Goal: Task Accomplishment & Management: Manage account settings

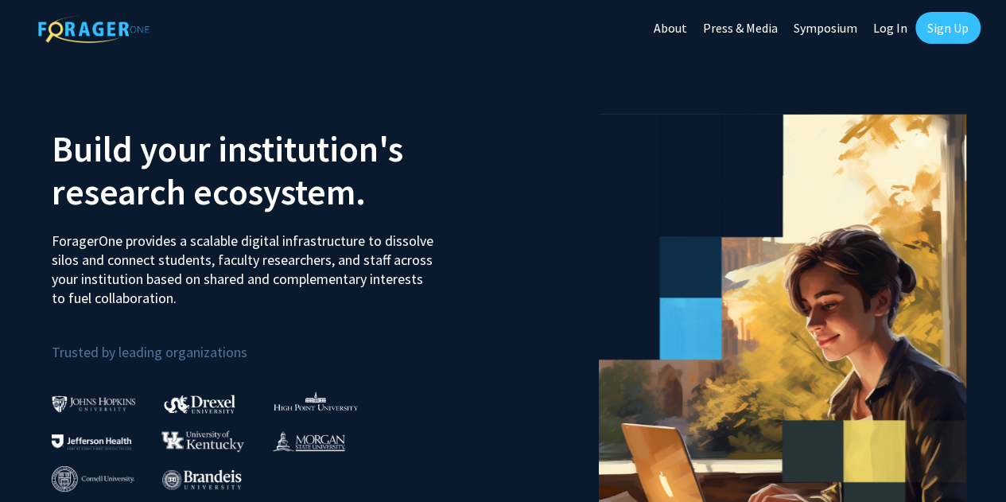
click at [938, 26] on link "Sign Up" at bounding box center [947, 28] width 65 height 32
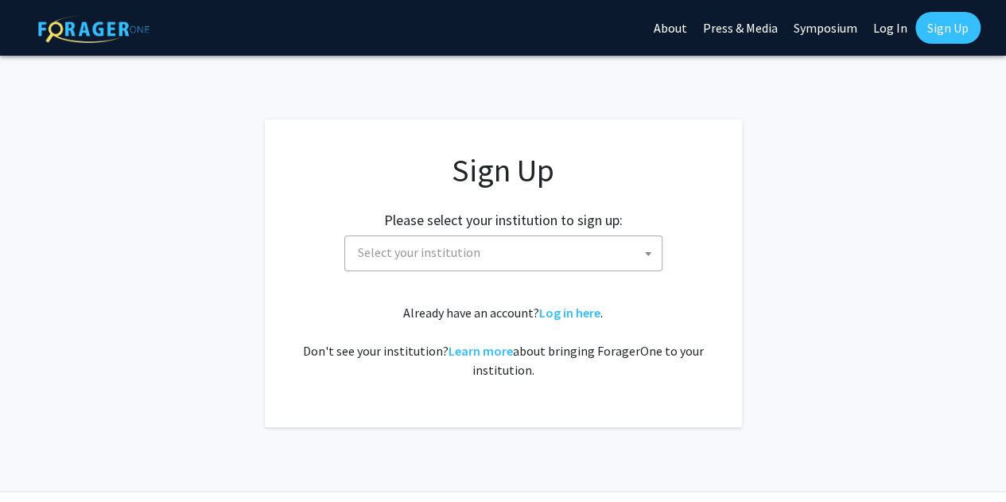
click at [415, 244] on span "Select your institution" at bounding box center [419, 252] width 122 height 16
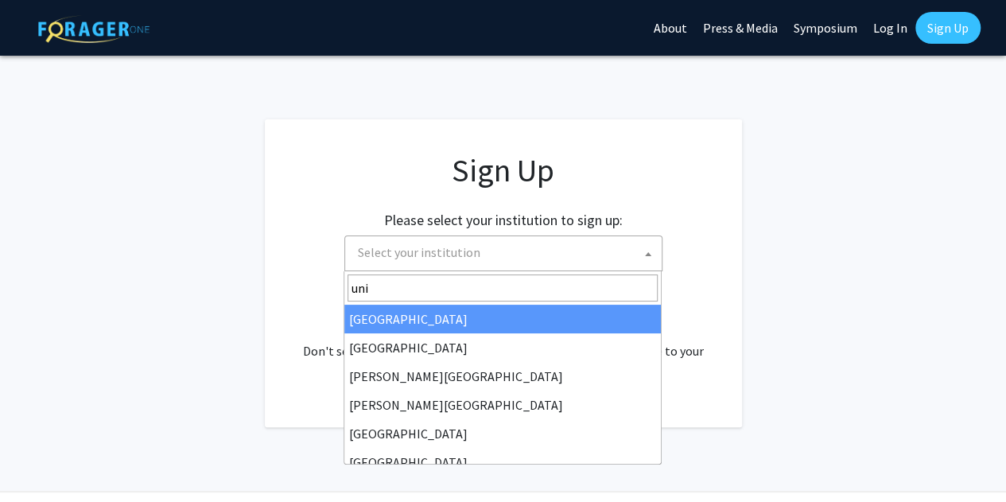
type input "unie"
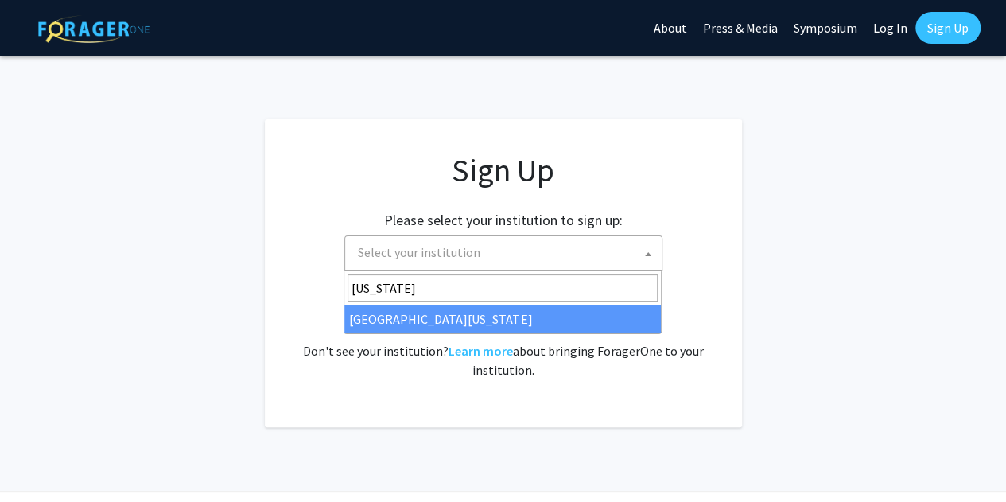
type input "[US_STATE]"
select select "33"
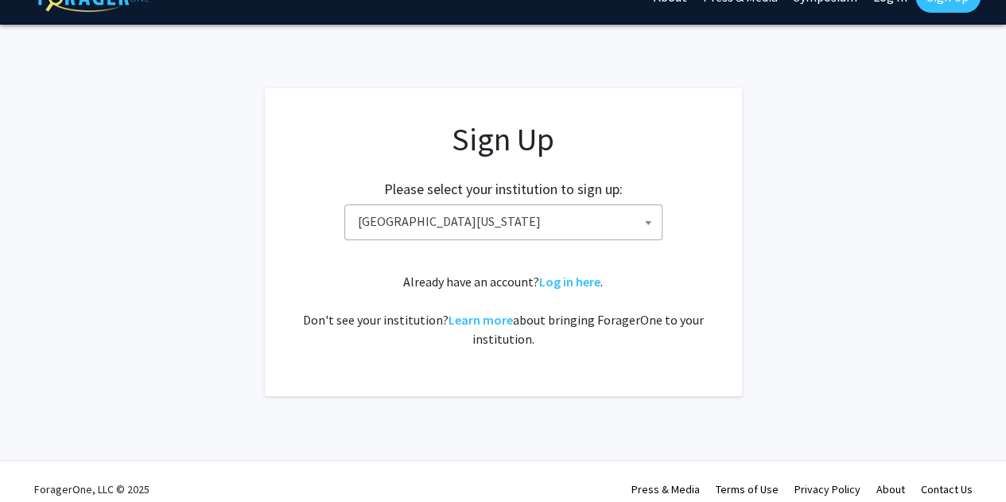
scroll to position [45, 0]
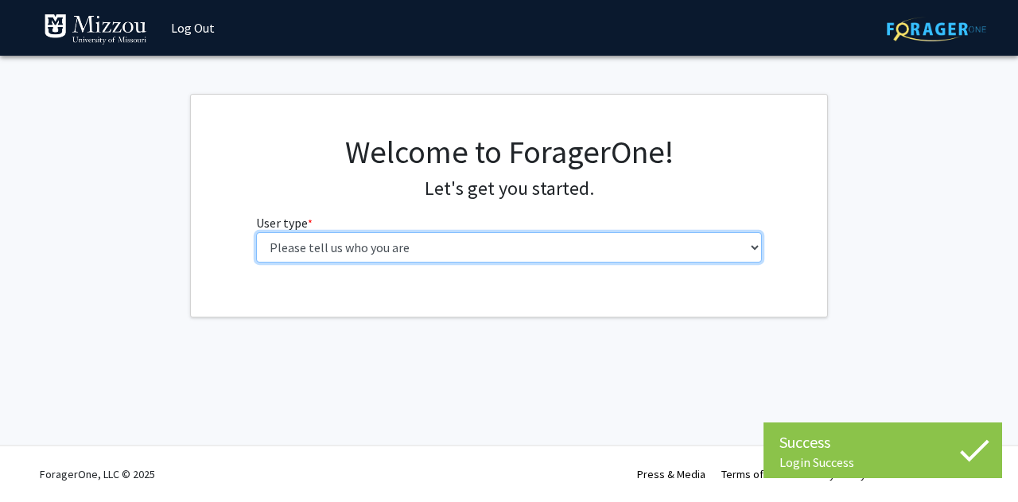
click at [446, 251] on select "Please tell us who you are Undergraduate Student Master's Student Doctoral Cand…" at bounding box center [509, 247] width 507 height 30
select select "1: undergrad"
click at [256, 232] on select "Please tell us who you are Undergraduate Student Master's Student Doctoral Cand…" at bounding box center [509, 247] width 507 height 30
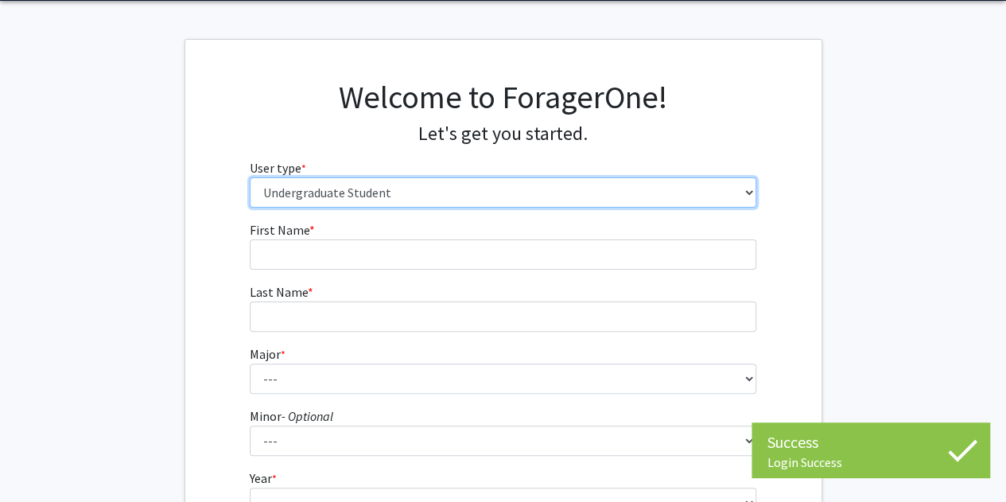
scroll to position [80, 0]
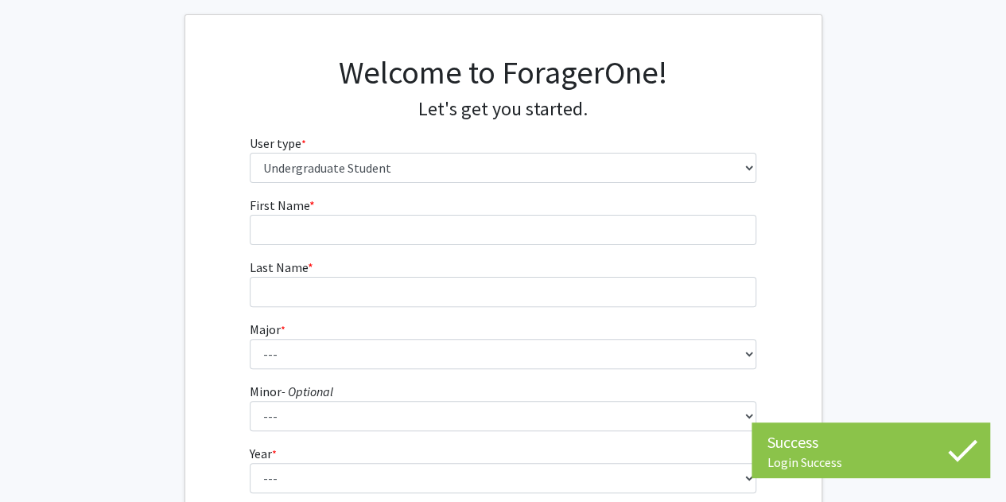
click at [435, 244] on form "First Name * required Last Name * required Major * required --- Agribusiness Ma…" at bounding box center [503, 390] width 507 height 388
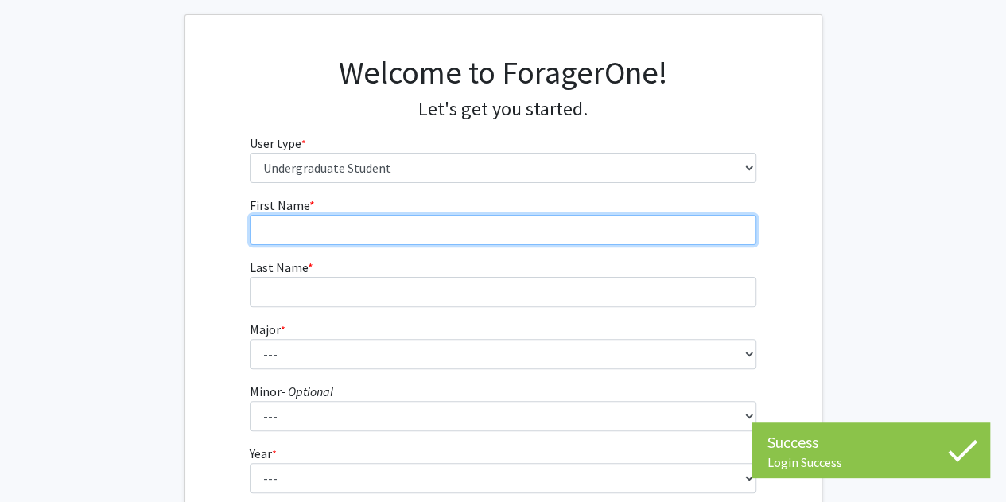
click at [524, 228] on input "First Name * required" at bounding box center [503, 230] width 507 height 30
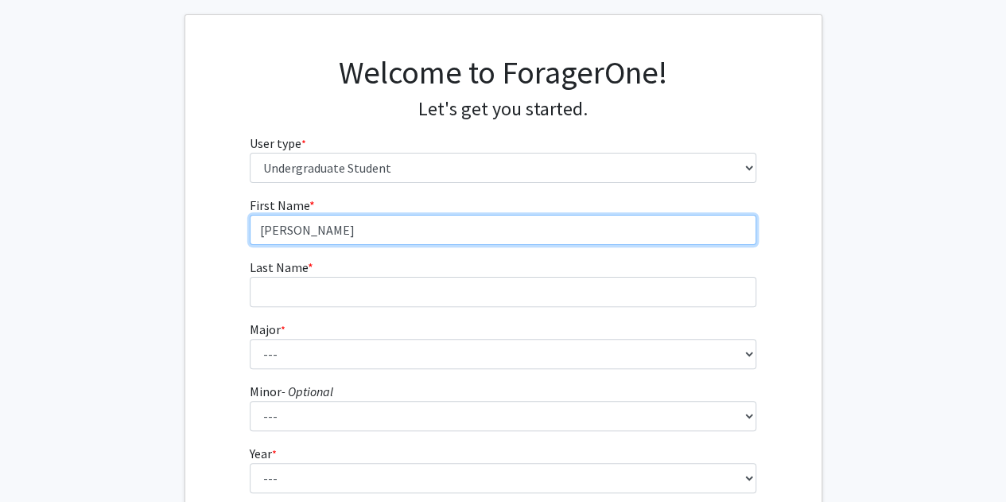
type input "[PERSON_NAME]"
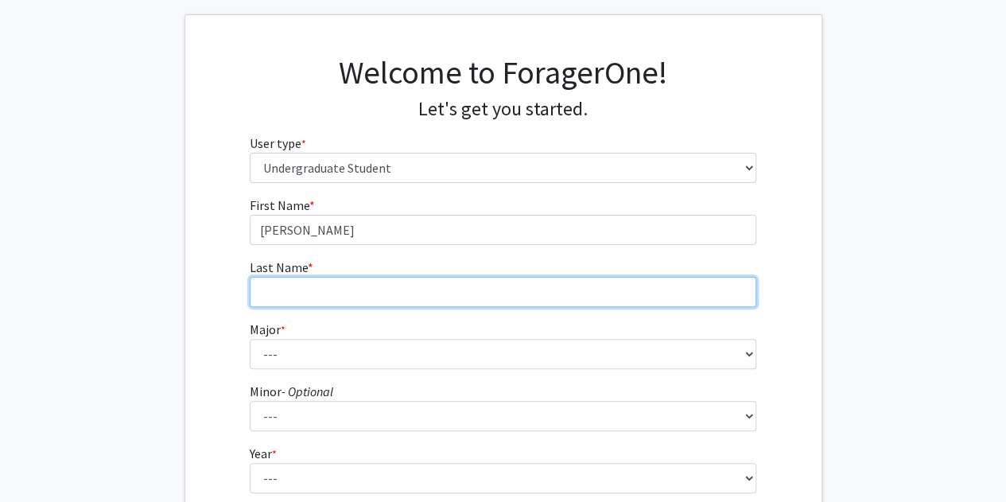
click at [278, 298] on input "Last Name * required" at bounding box center [503, 292] width 507 height 30
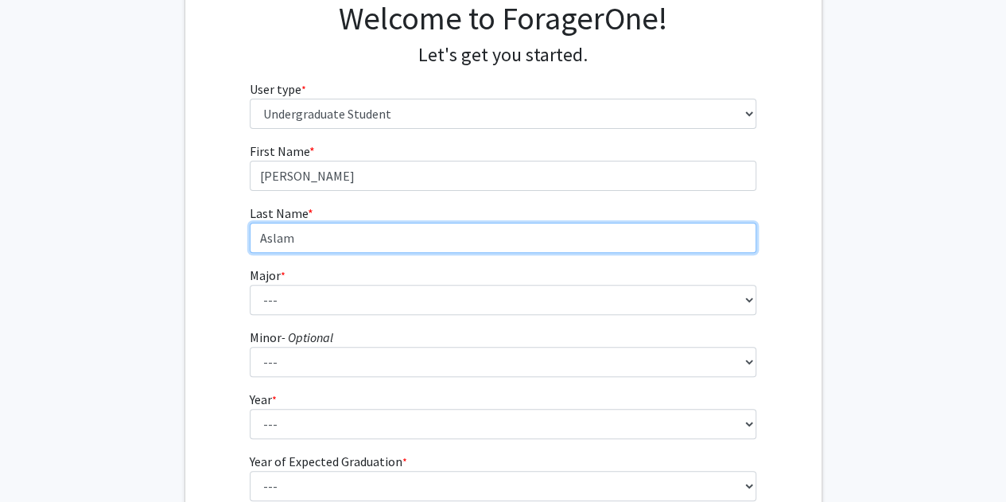
scroll to position [159, 0]
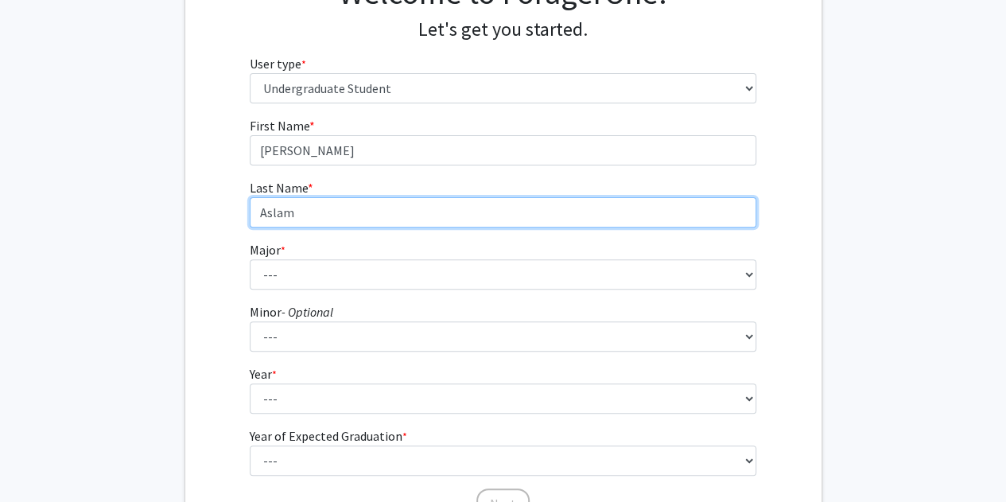
type input "Aslam"
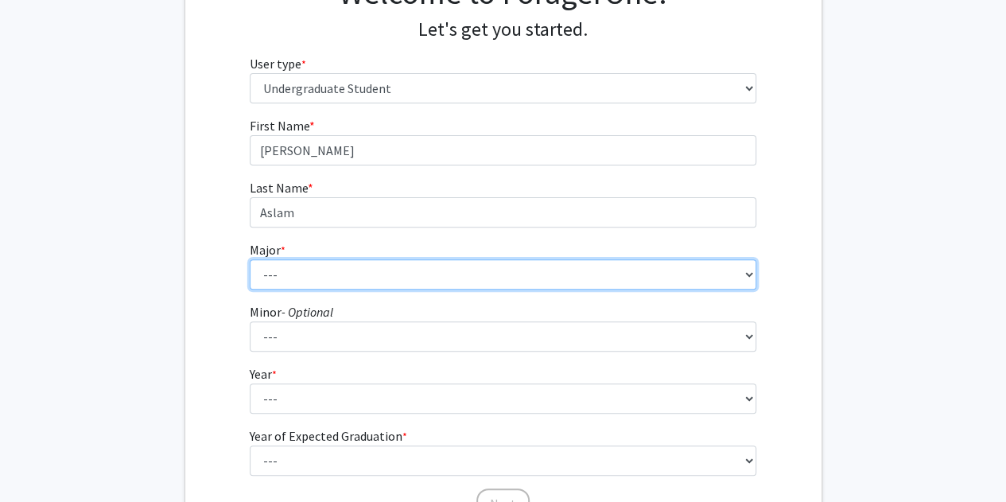
click at [280, 270] on select "--- Agribusiness Management Agricultural Education Agricultural Education: Comm…" at bounding box center [503, 274] width 507 height 30
click at [286, 268] on select "--- Agribusiness Management Agricultural Education Agricultural Education: Comm…" at bounding box center [503, 274] width 507 height 30
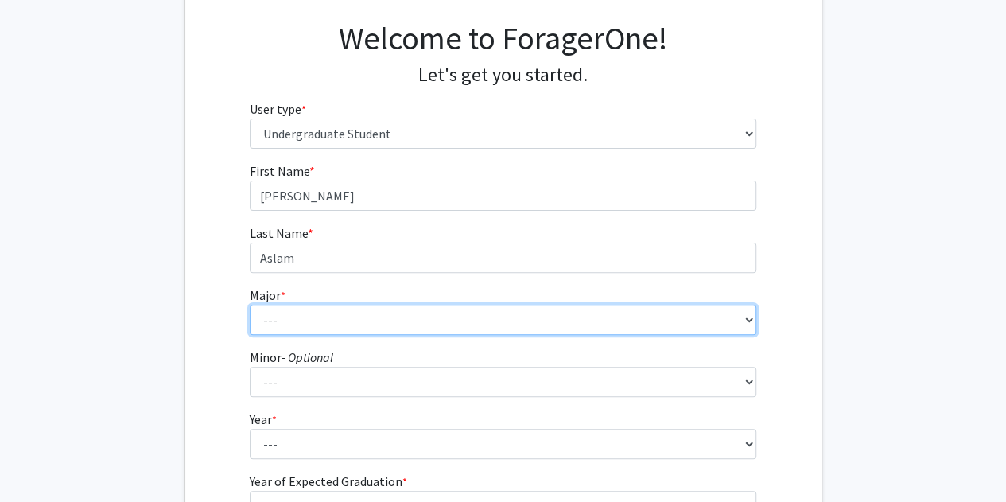
scroll to position [80, 0]
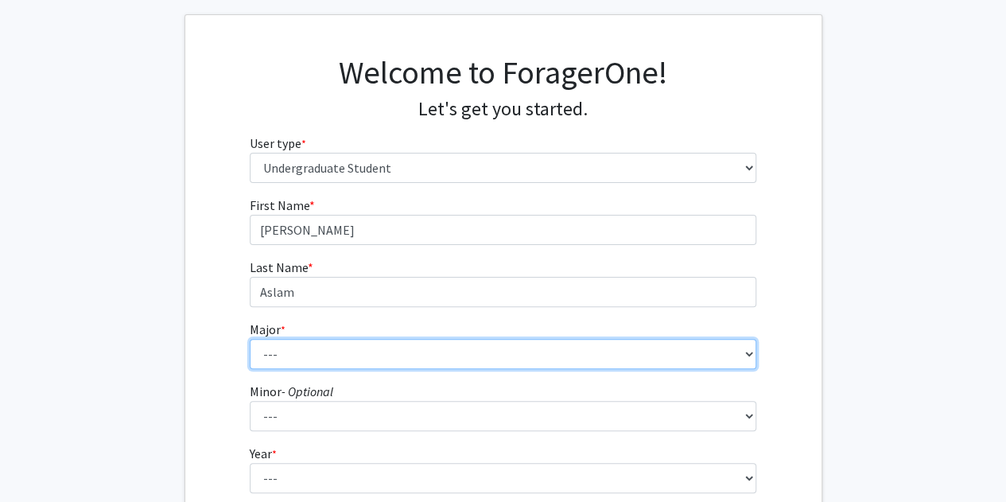
click at [270, 351] on select "--- Agribusiness Management Agricultural Education Agricultural Education: Comm…" at bounding box center [503, 354] width 507 height 30
select select "17: 2505"
click at [250, 339] on select "--- Agribusiness Management Agricultural Education Agricultural Education: Comm…" at bounding box center [503, 354] width 507 height 30
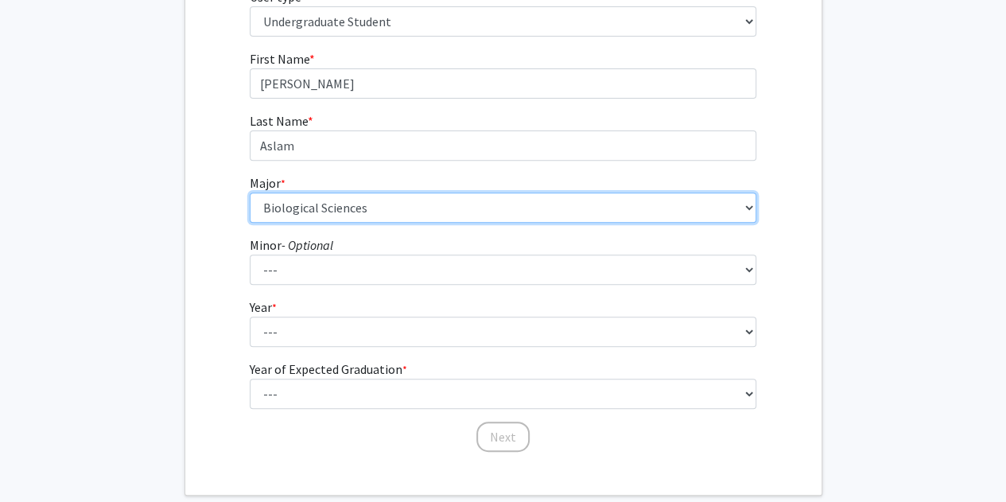
scroll to position [239, 0]
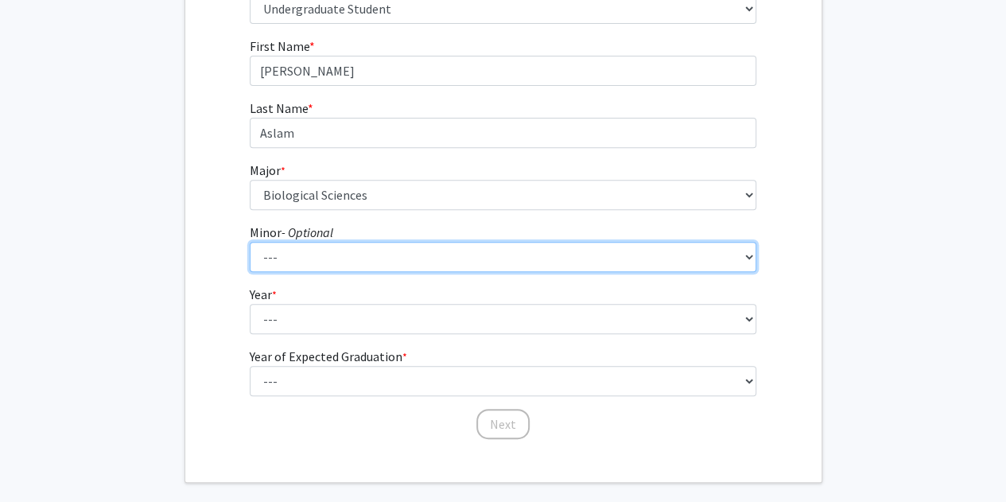
click at [305, 250] on select "--- Accountancy Aerospace Engineering Aerospace Studies Agribusiness Management…" at bounding box center [503, 257] width 507 height 30
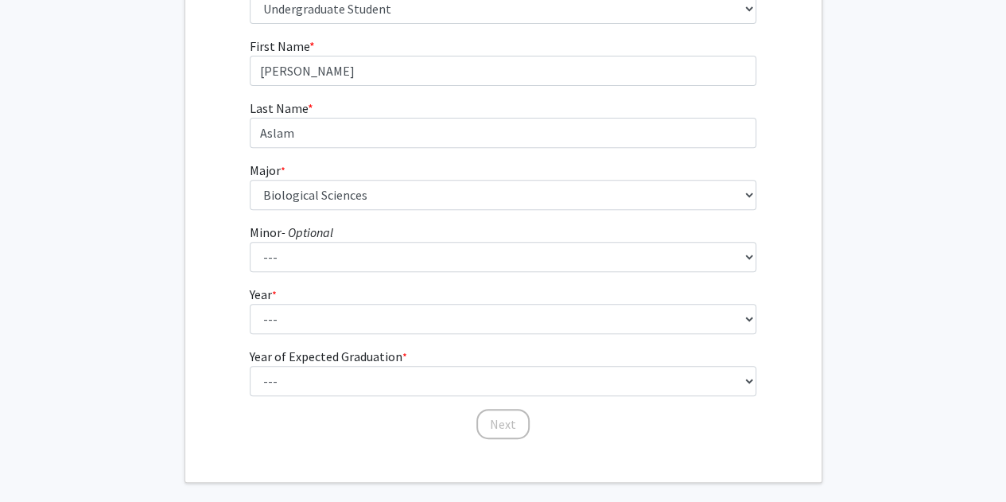
click at [247, 289] on div "First Name * required [PERSON_NAME] Last Name * required Aslam Major * required…" at bounding box center [503, 239] width 530 height 404
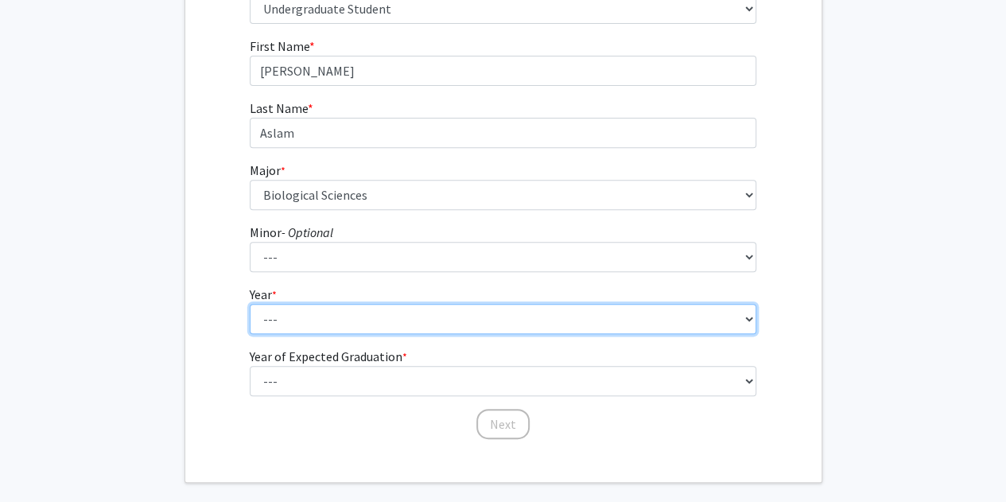
click at [262, 321] on select "--- First-year Sophomore Junior Senior Postbaccalaureate Certificate" at bounding box center [503, 319] width 507 height 30
select select "2: sophomore"
click at [250, 304] on select "--- First-year Sophomore Junior Senior Postbaccalaureate Certificate" at bounding box center [503, 319] width 507 height 30
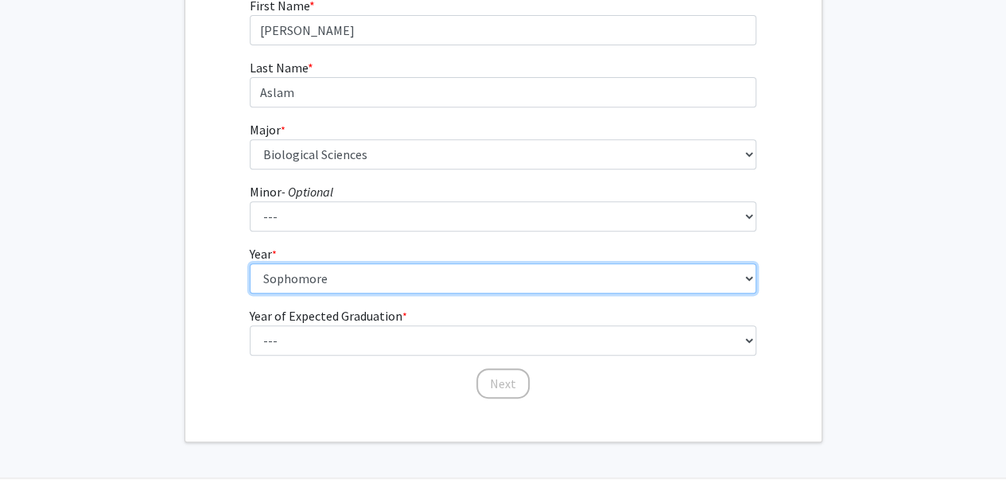
scroll to position [310, 0]
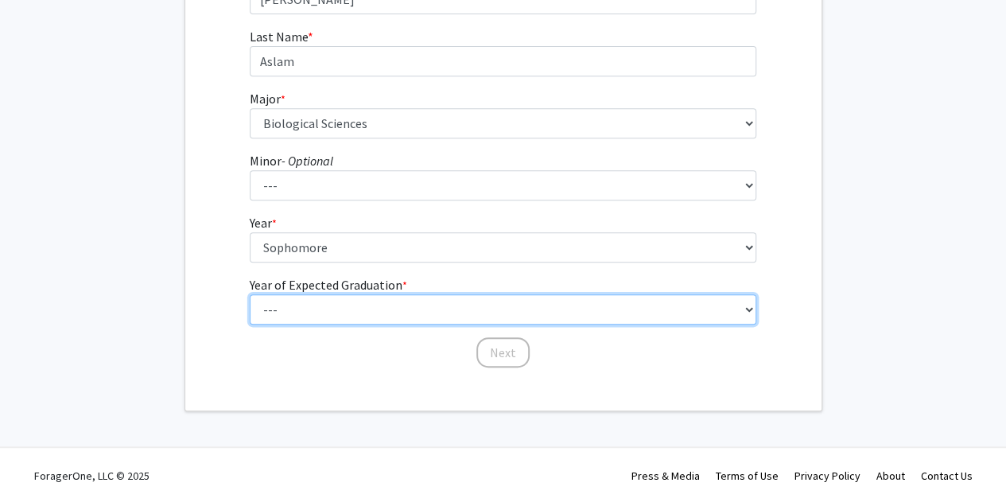
click at [326, 297] on select "--- 2025 2026 2027 2028 2029 2030 2031 2032 2033 2034" at bounding box center [503, 309] width 507 height 30
click at [325, 307] on select "--- 2025 2026 2027 2028 2029 2030 2031 2032 2033 2034" at bounding box center [503, 309] width 507 height 30
select select "4: 2028"
click at [250, 294] on select "--- 2025 2026 2027 2028 2029 2030 2031 2032 2033 2034" at bounding box center [503, 309] width 507 height 30
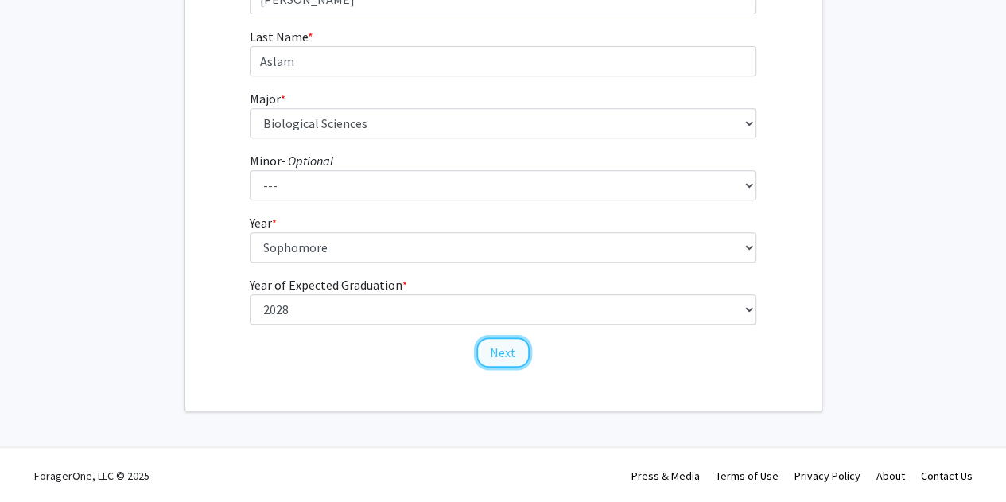
click at [489, 355] on button "Next" at bounding box center [502, 352] width 53 height 30
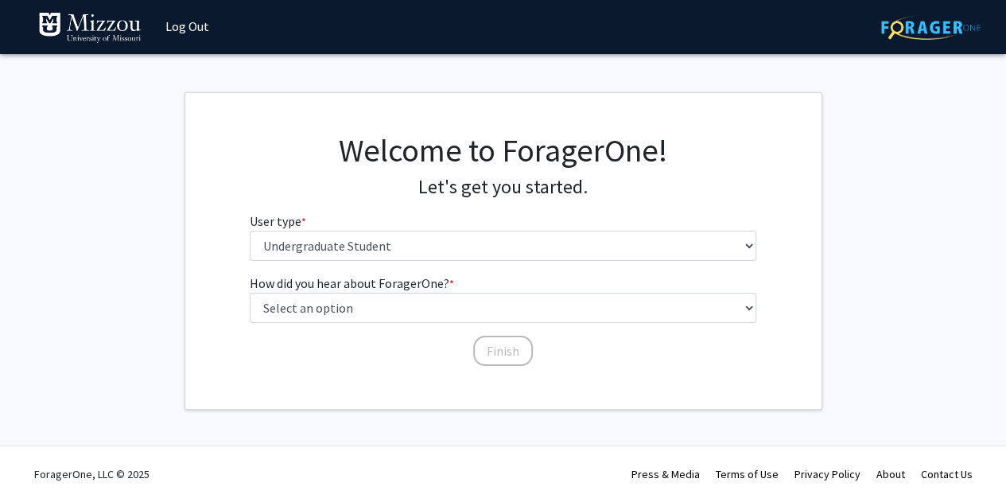
scroll to position [0, 0]
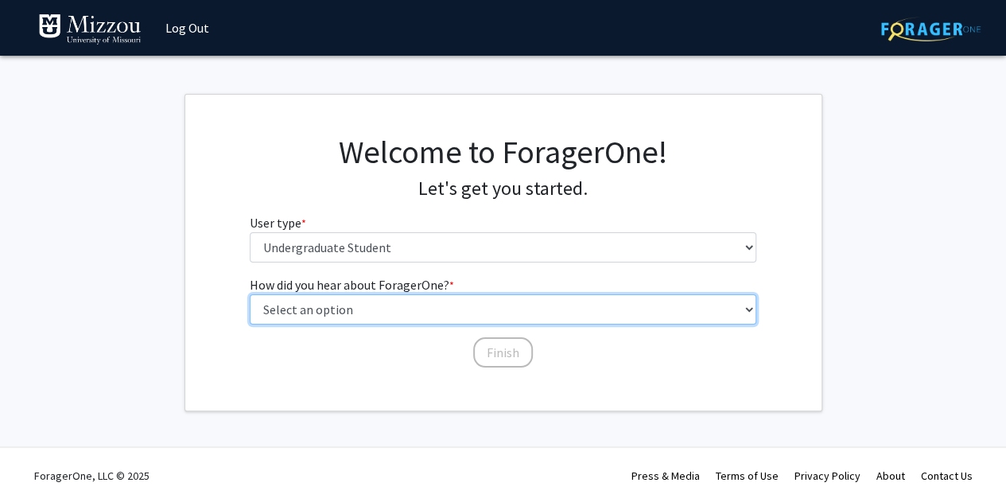
click at [448, 316] on select "Select an option Peer/student recommendation Faculty/staff recommendation Unive…" at bounding box center [503, 309] width 507 height 30
select select "2: faculty_recommendation"
click at [250, 294] on select "Select an option Peer/student recommendation Faculty/staff recommendation Unive…" at bounding box center [503, 309] width 507 height 30
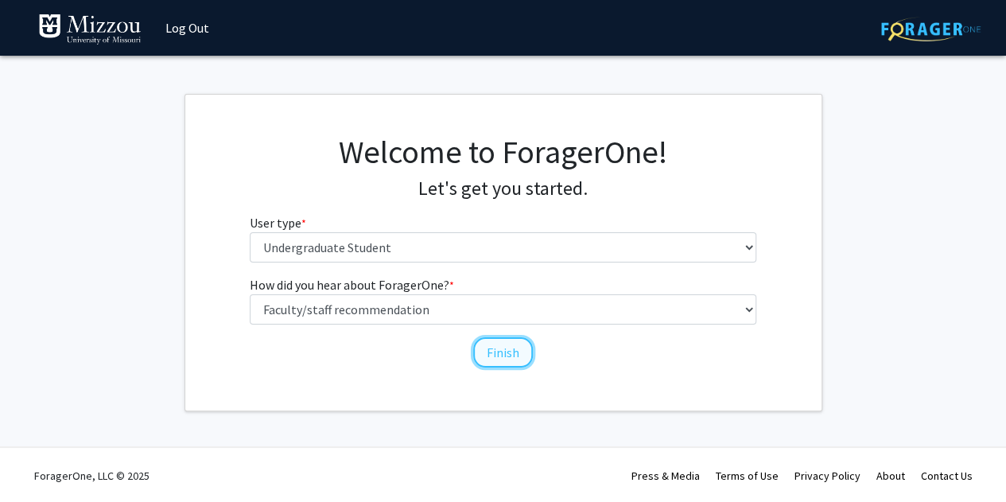
click at [498, 351] on button "Finish" at bounding box center [503, 352] width 60 height 30
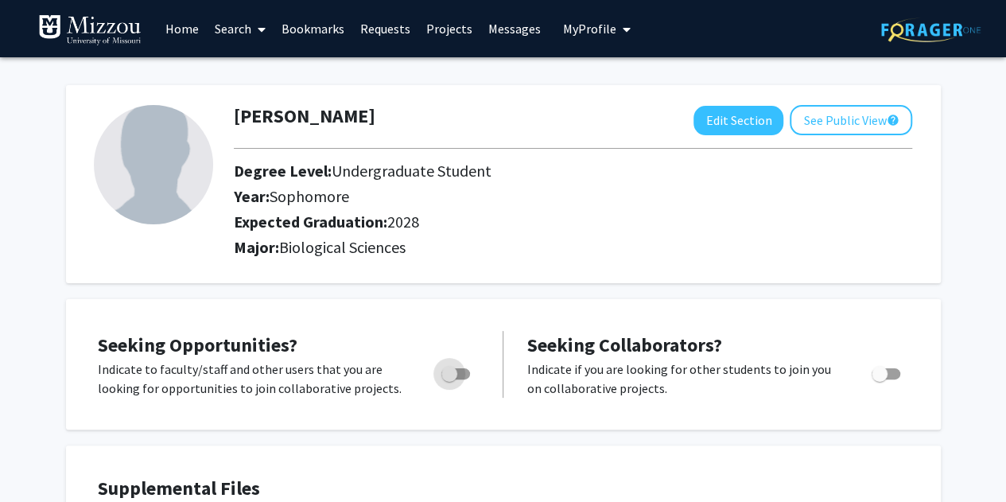
click at [448, 378] on span "Toggle" at bounding box center [449, 374] width 16 height 16
click at [448, 379] on input "Are you actively seeking opportunities?" at bounding box center [448, 379] width 1 height 1
checkbox input "true"
click at [258, 37] on span at bounding box center [258, 30] width 14 height 56
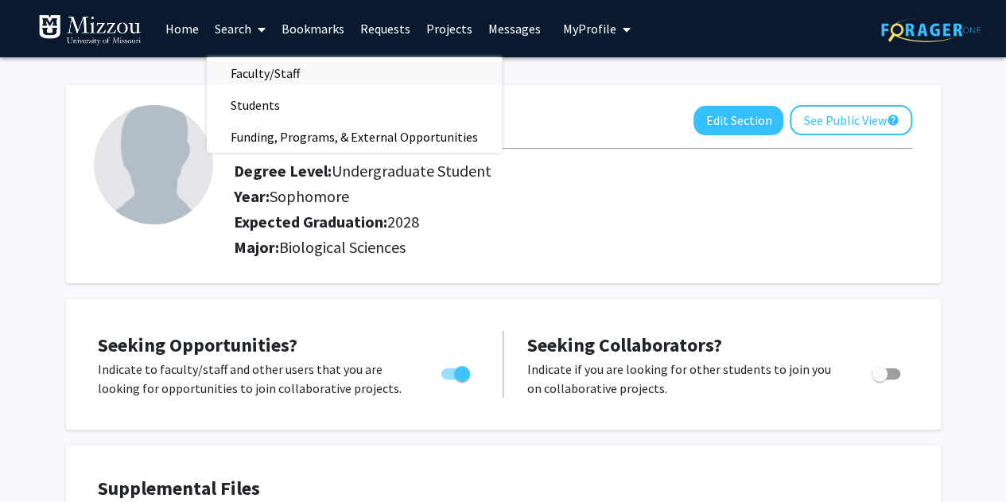
click at [285, 79] on span "Faculty/Staff" at bounding box center [265, 73] width 117 height 32
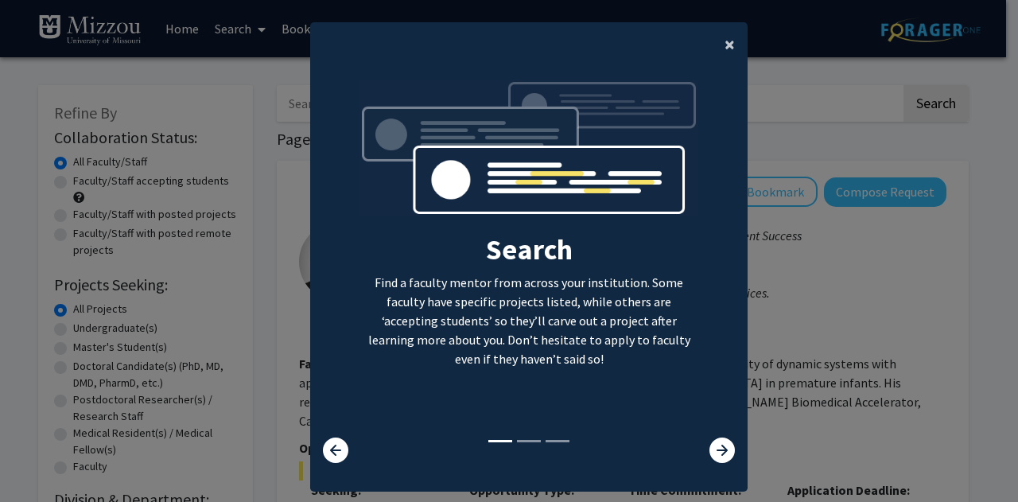
click at [717, 42] on button "×" at bounding box center [730, 44] width 36 height 45
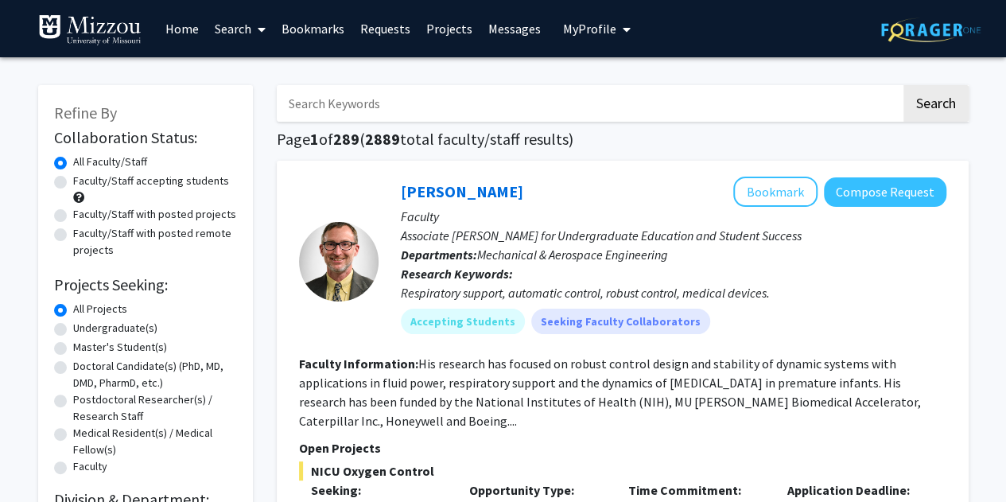
click at [549, 105] on input "Search Keywords" at bounding box center [589, 103] width 624 height 37
click at [903, 85] on button "Search" at bounding box center [935, 103] width 65 height 37
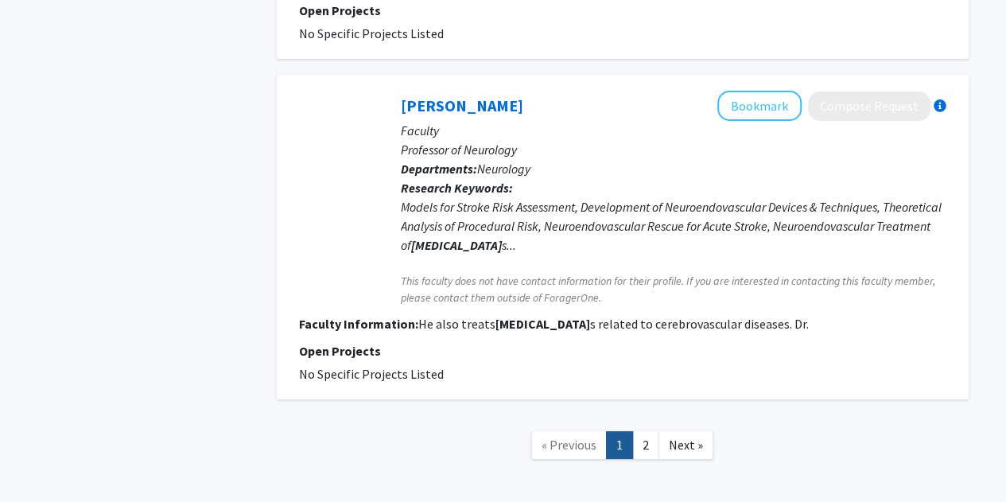
scroll to position [2926, 0]
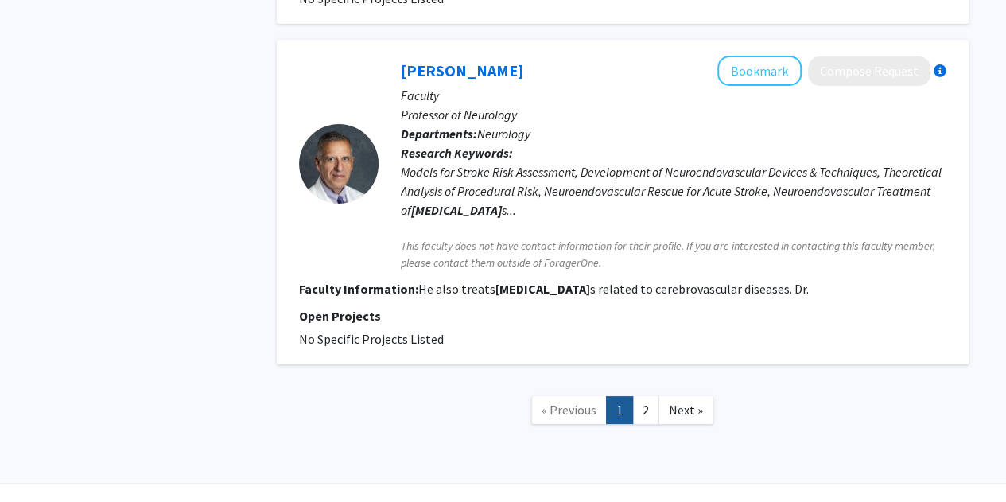
drag, startPoint x: 652, startPoint y: 379, endPoint x: 557, endPoint y: 363, distance: 96.0
click at [558, 396] on ul "« Previous 1 2 Next »" at bounding box center [622, 410] width 182 height 28
click at [518, 380] on nav "« Previous 1 2 Next »" at bounding box center [623, 412] width 692 height 64
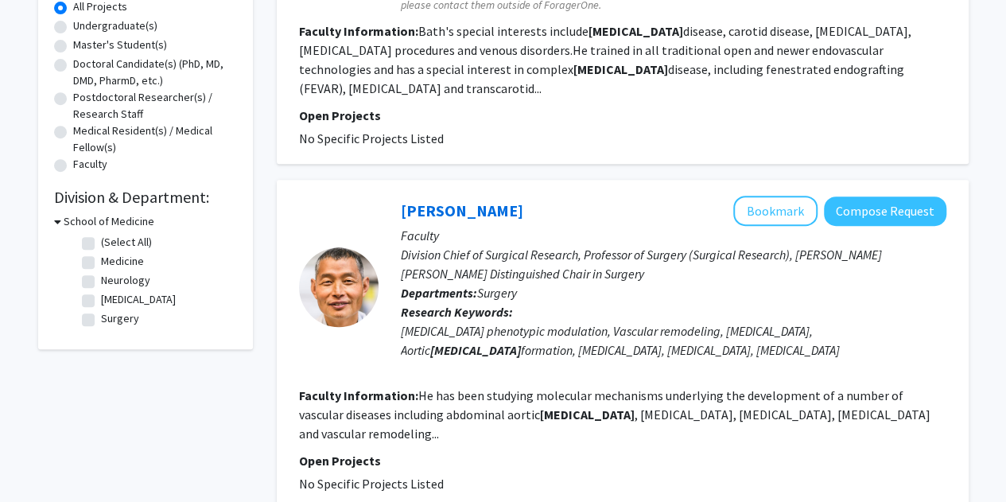
scroll to position [0, 0]
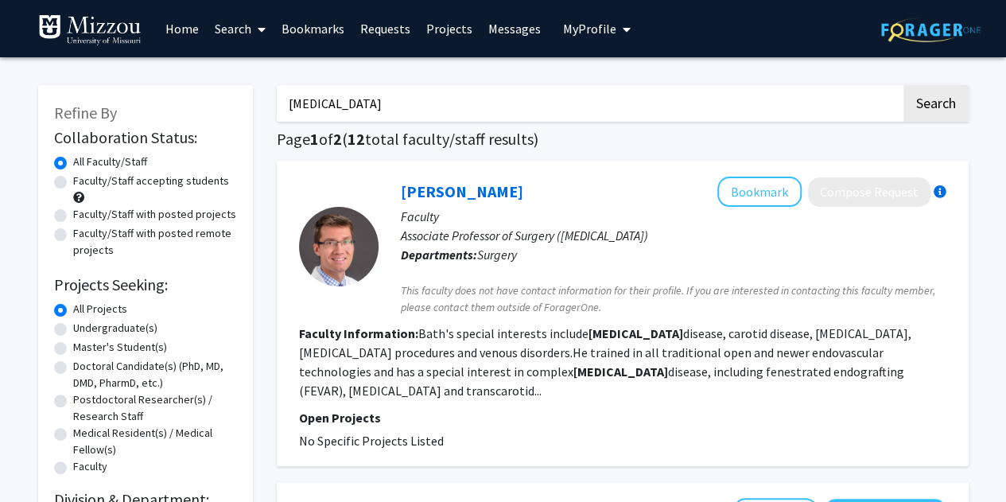
click at [530, 121] on input "[MEDICAL_DATA]" at bounding box center [589, 103] width 624 height 37
click at [903, 85] on button "Search" at bounding box center [935, 103] width 65 height 37
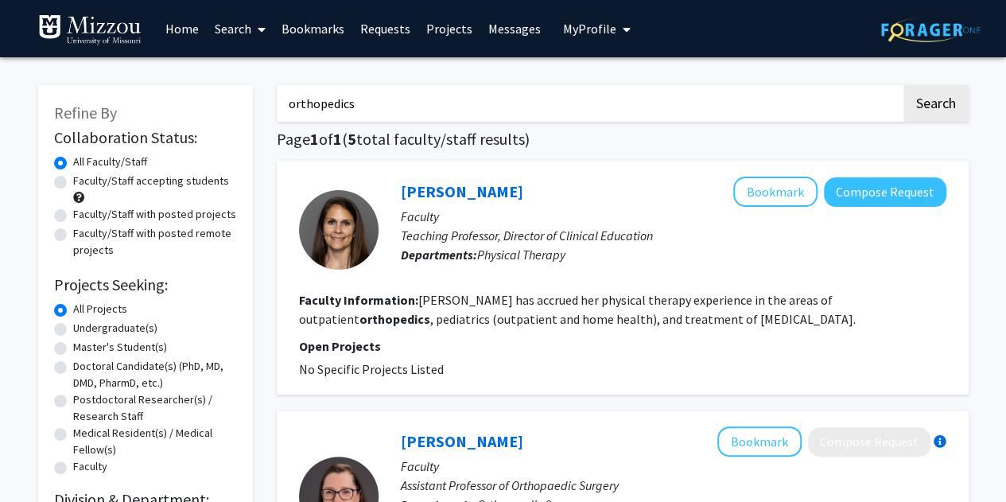
click at [530, 114] on input "orthopedics" at bounding box center [589, 103] width 624 height 37
type input "orthopedic"
click at [903, 85] on button "Search" at bounding box center [935, 103] width 65 height 37
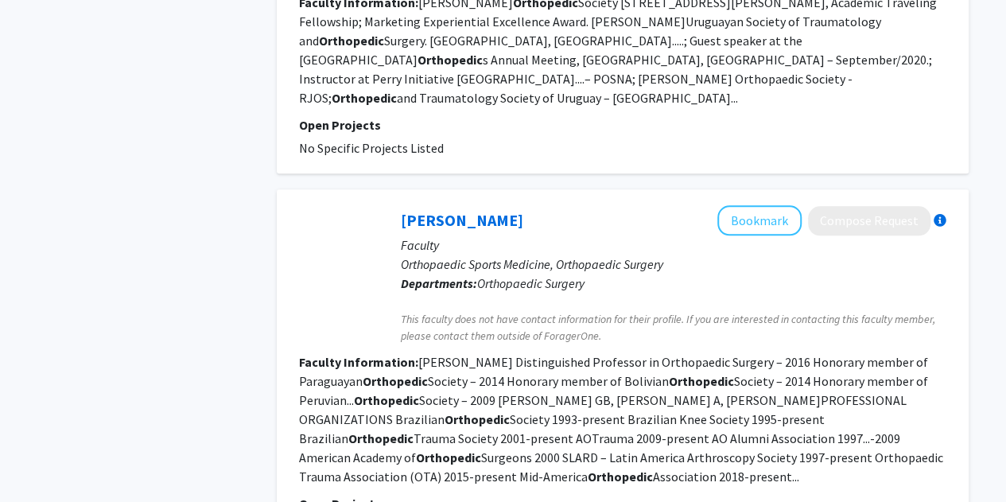
scroll to position [735, 0]
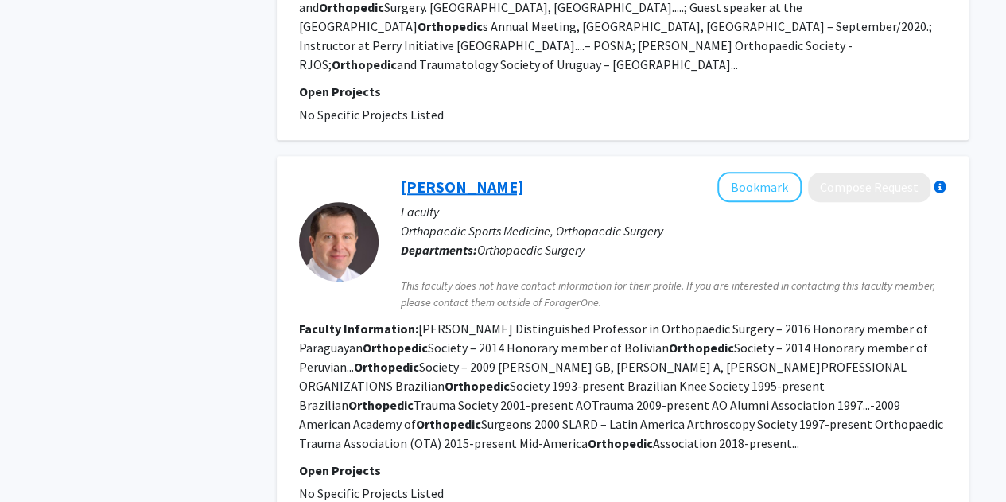
click at [479, 177] on link "[PERSON_NAME]" at bounding box center [462, 187] width 122 height 20
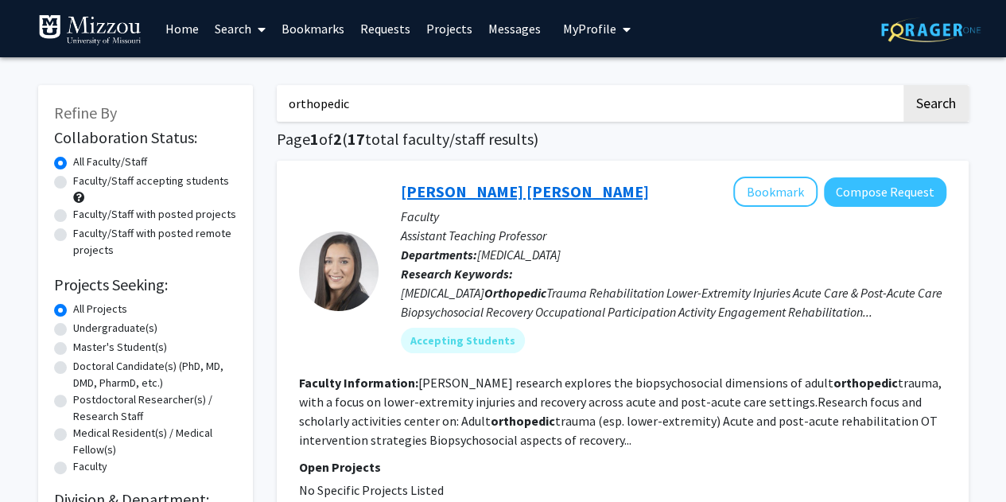
click at [444, 192] on link "[PERSON_NAME] [PERSON_NAME]" at bounding box center [525, 191] width 248 height 20
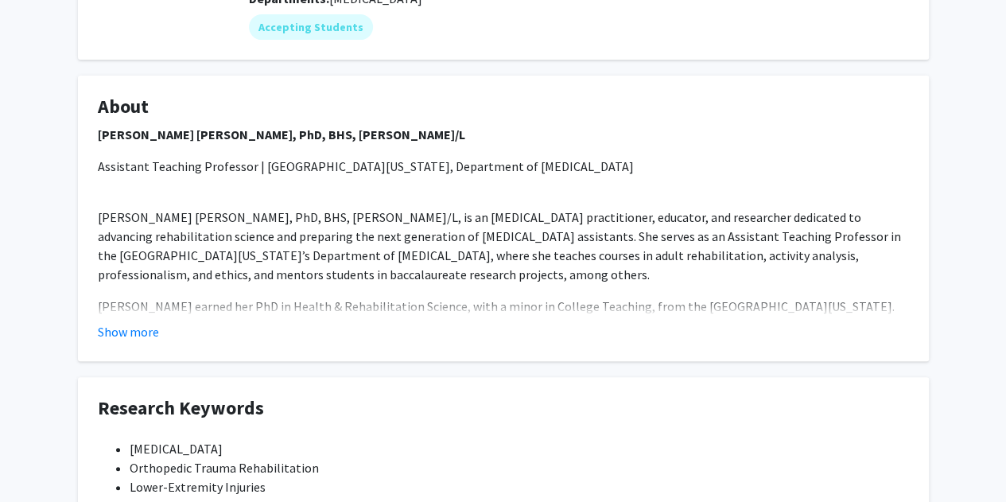
scroll to position [239, 0]
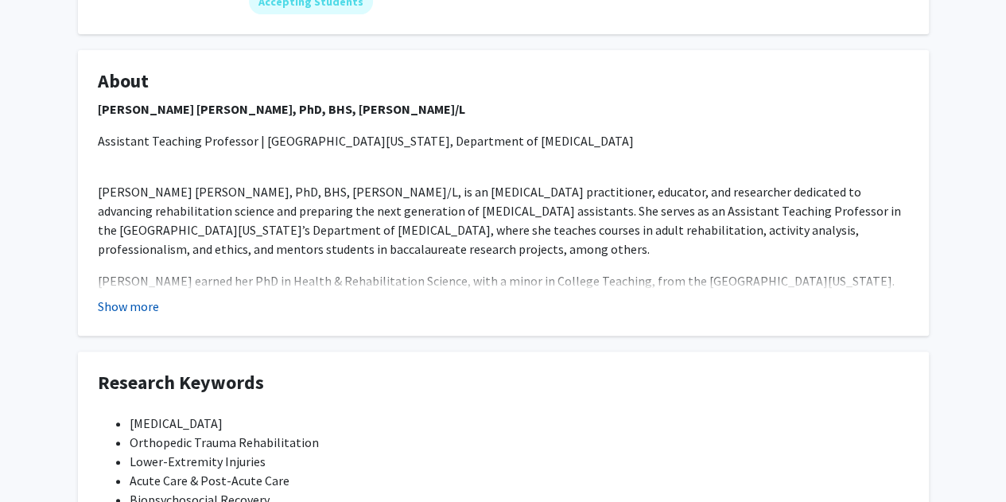
click at [134, 305] on button "Show more" at bounding box center [128, 306] width 61 height 19
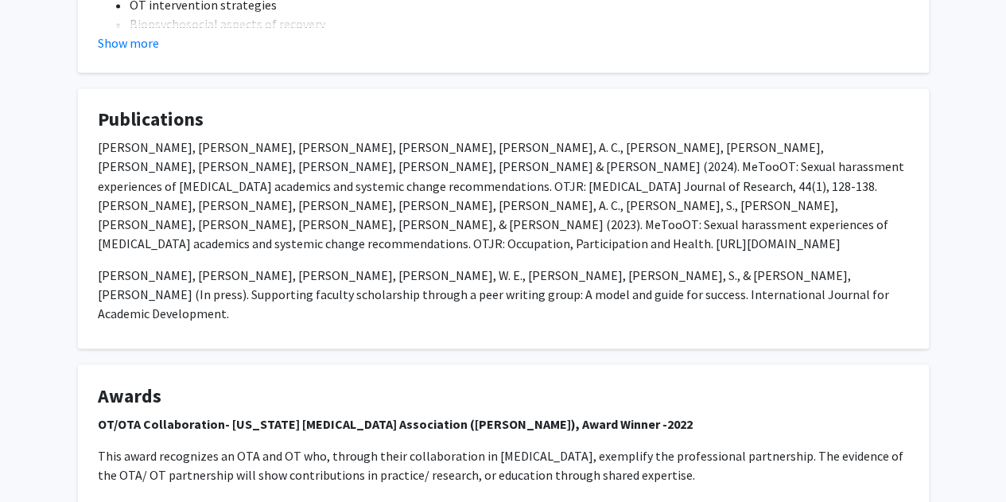
scroll to position [1310, 0]
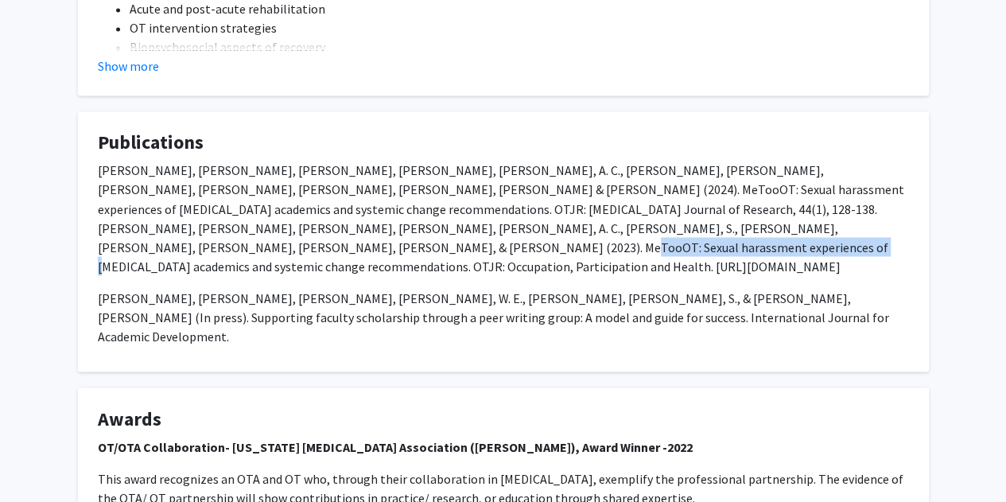
drag, startPoint x: 331, startPoint y: 248, endPoint x: 60, endPoint y: 247, distance: 271.2
click at [184, 231] on p "[PERSON_NAME], [PERSON_NAME], [PERSON_NAME], [PERSON_NAME], [PERSON_NAME], A. C…" at bounding box center [503, 218] width 811 height 115
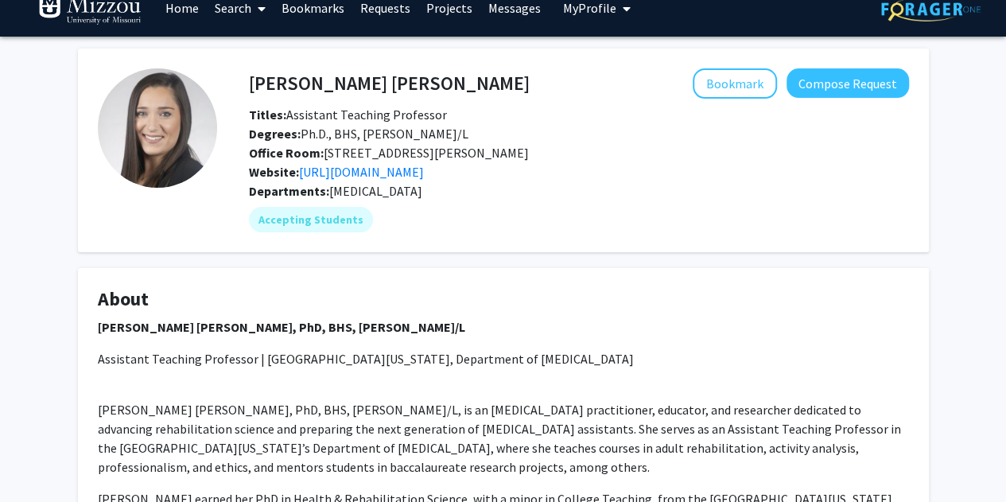
scroll to position [0, 0]
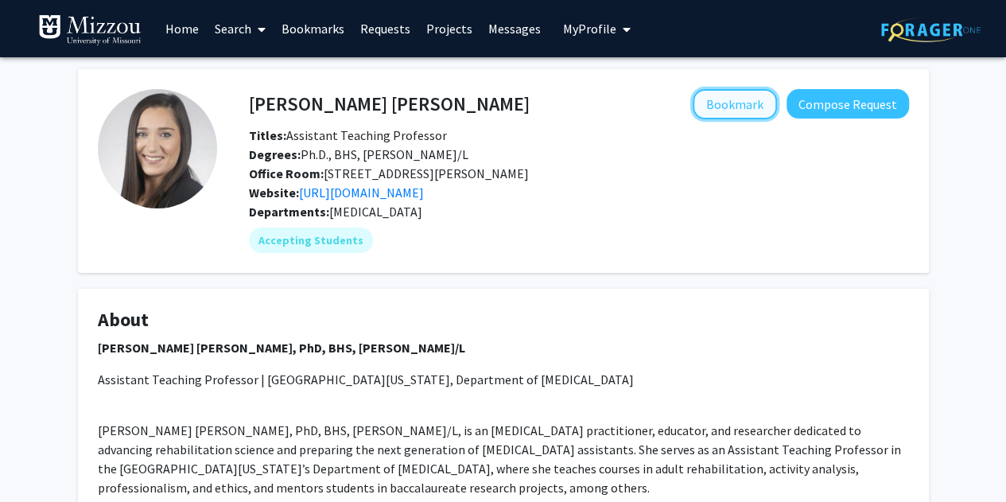
click at [721, 107] on button "Bookmark" at bounding box center [735, 104] width 84 height 30
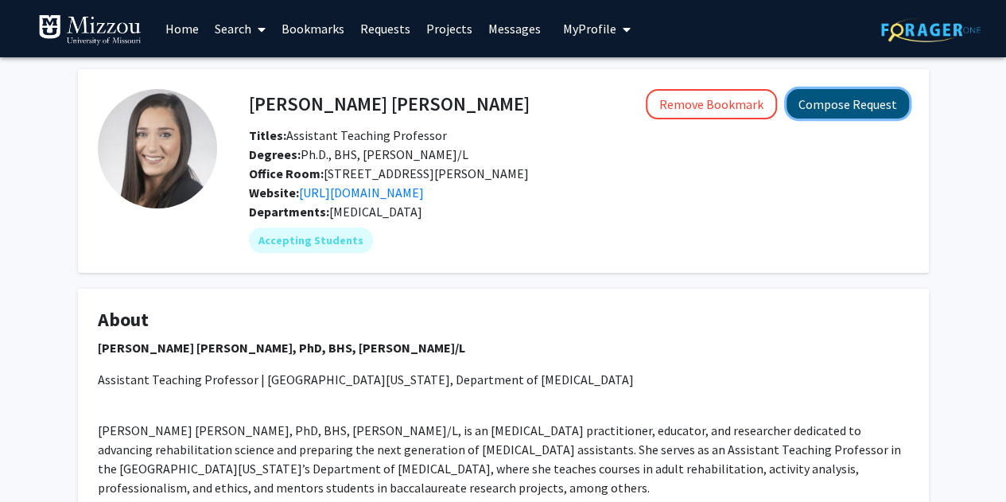
click at [876, 98] on button "Compose Request" at bounding box center [847, 103] width 122 height 29
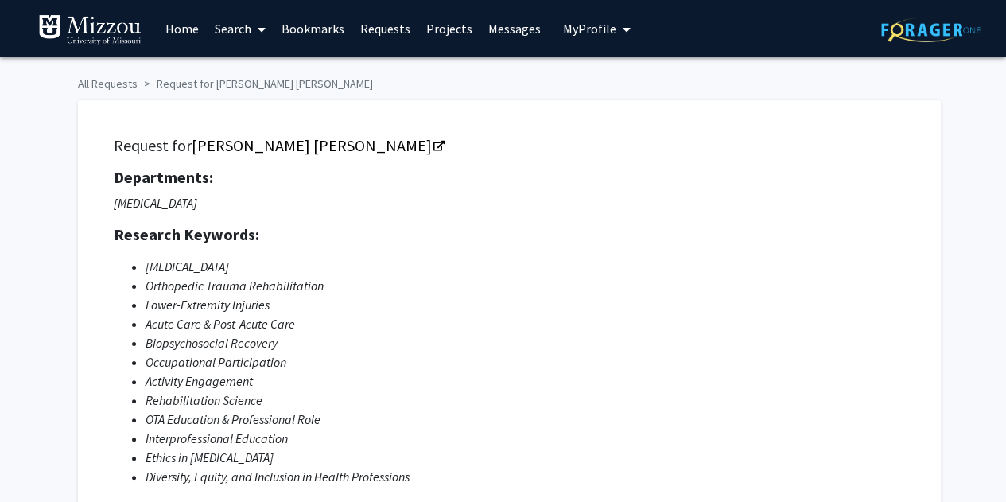
click at [257, 33] on span at bounding box center [258, 30] width 14 height 56
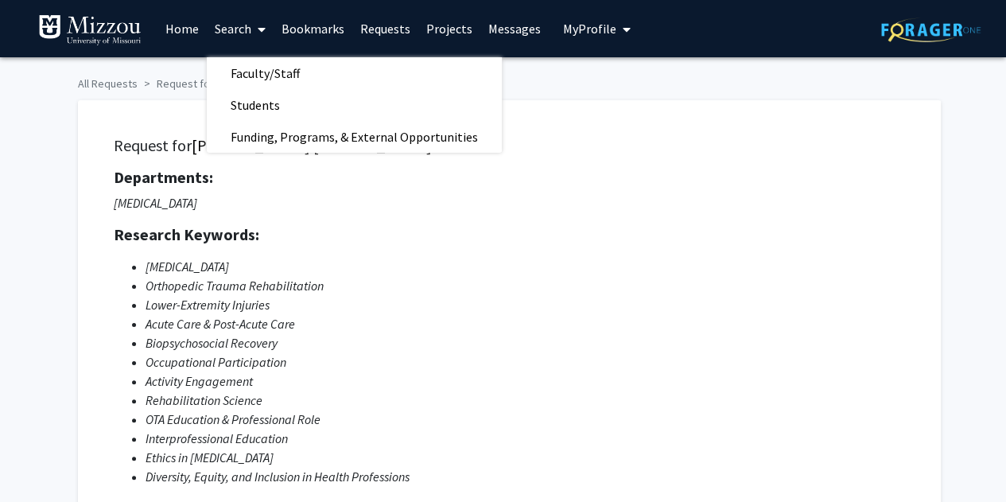
click at [255, 35] on span at bounding box center [258, 30] width 14 height 56
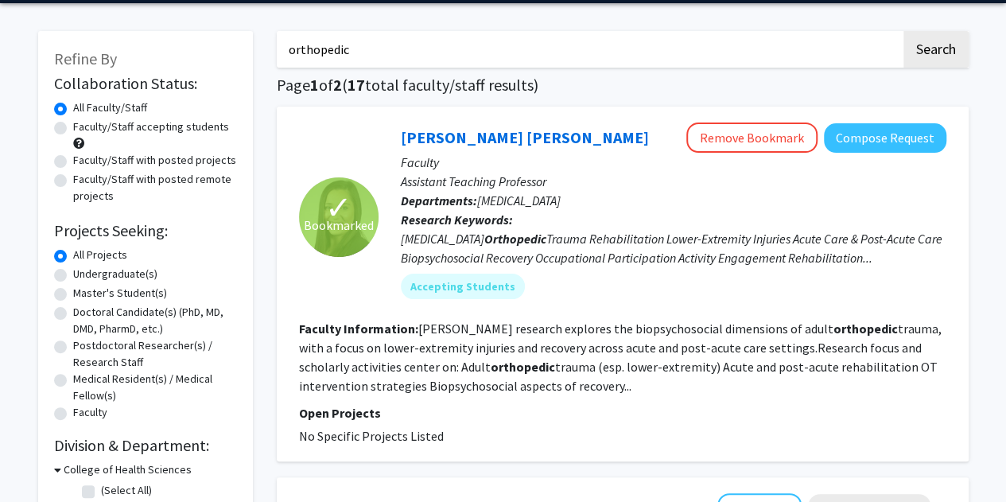
scroll to position [80, 0]
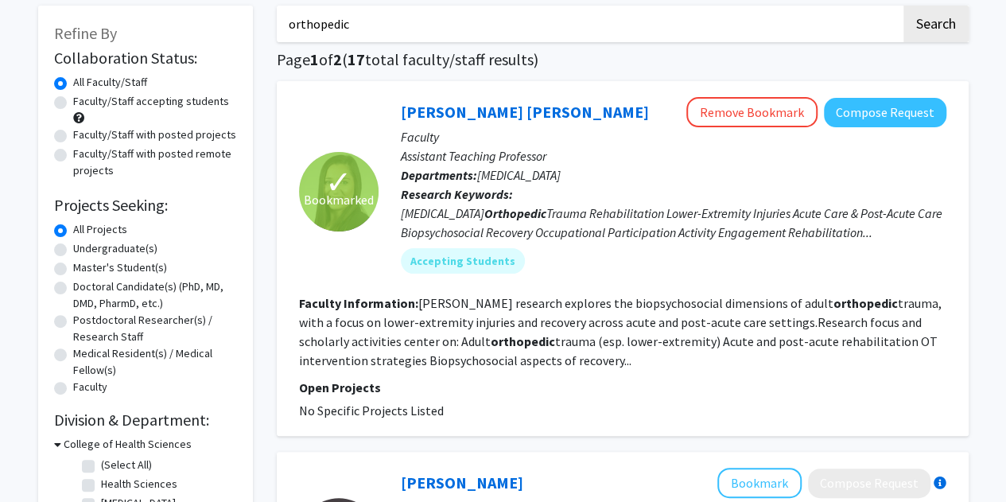
click at [73, 134] on label "Faculty/Staff with posted projects" at bounding box center [154, 134] width 163 height 17
click at [73, 134] on input "Faculty/Staff with posted projects" at bounding box center [78, 131] width 10 height 10
radio input "true"
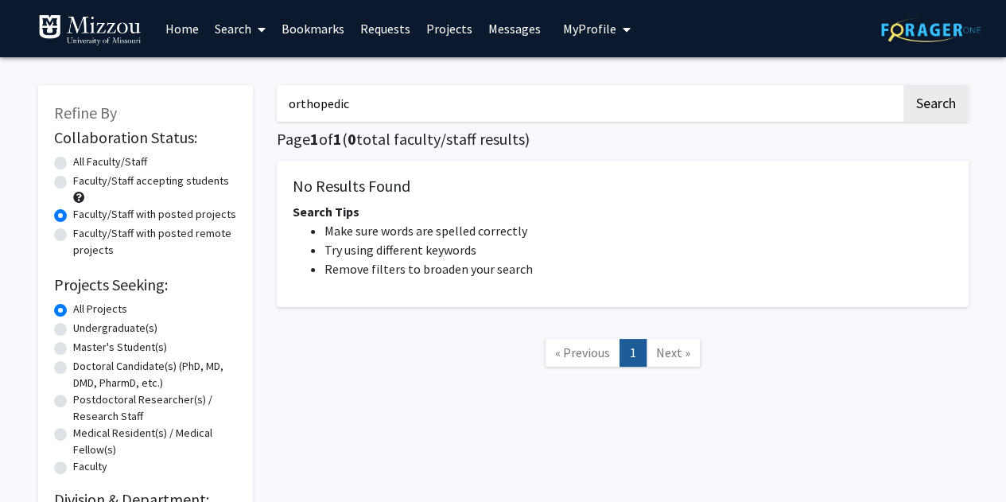
click at [341, 103] on input "orthopedic" at bounding box center [589, 103] width 624 height 37
type input "[PERSON_NAME]"
click at [903, 85] on button "Search" at bounding box center [935, 103] width 65 height 37
radio input "true"
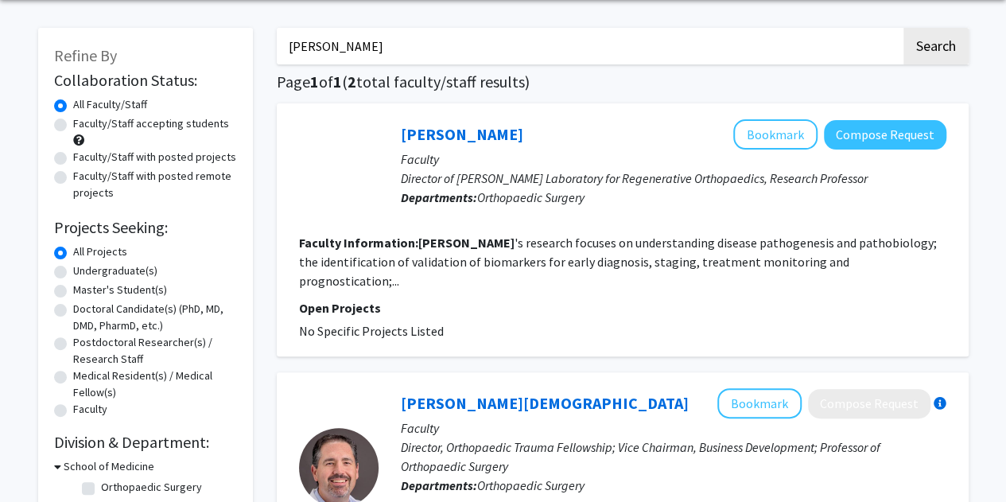
scroll to position [80, 0]
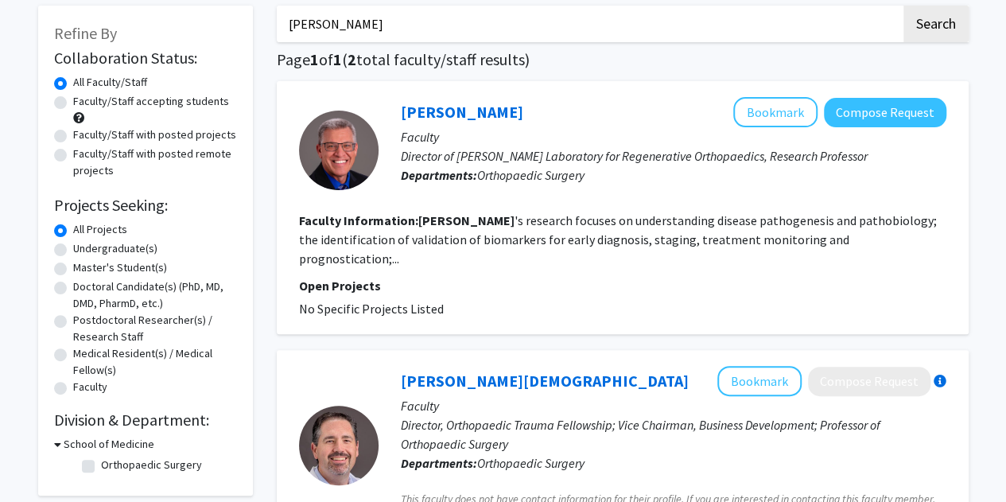
click at [420, 114] on link "[PERSON_NAME]" at bounding box center [462, 112] width 122 height 20
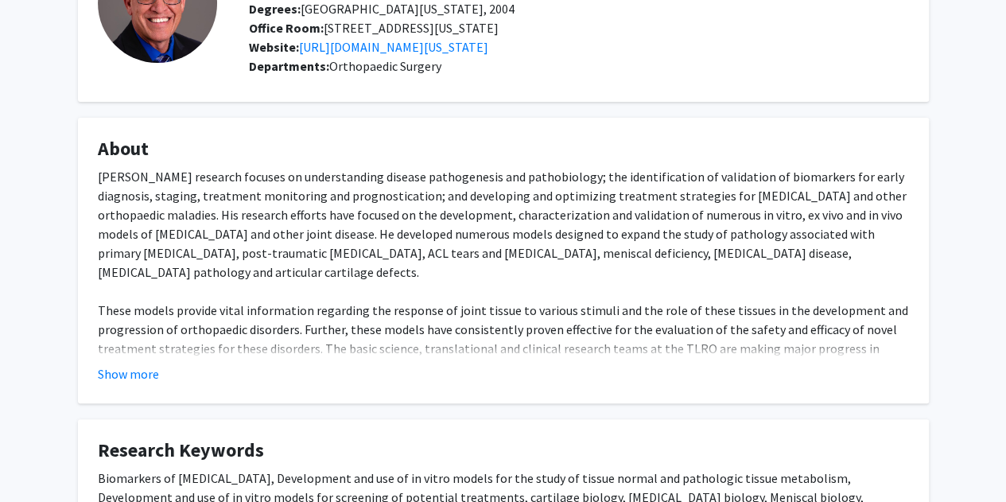
scroll to position [33, 0]
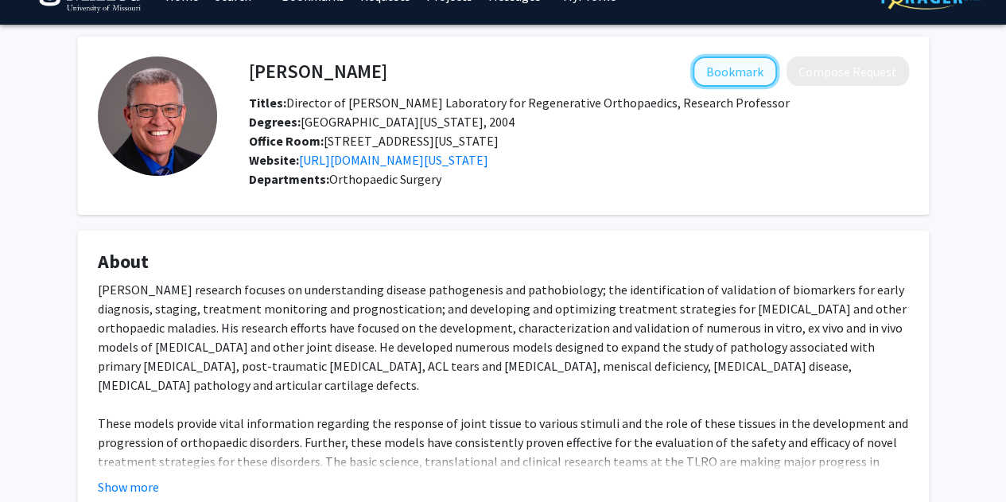
click at [703, 71] on button "Bookmark" at bounding box center [735, 71] width 84 height 30
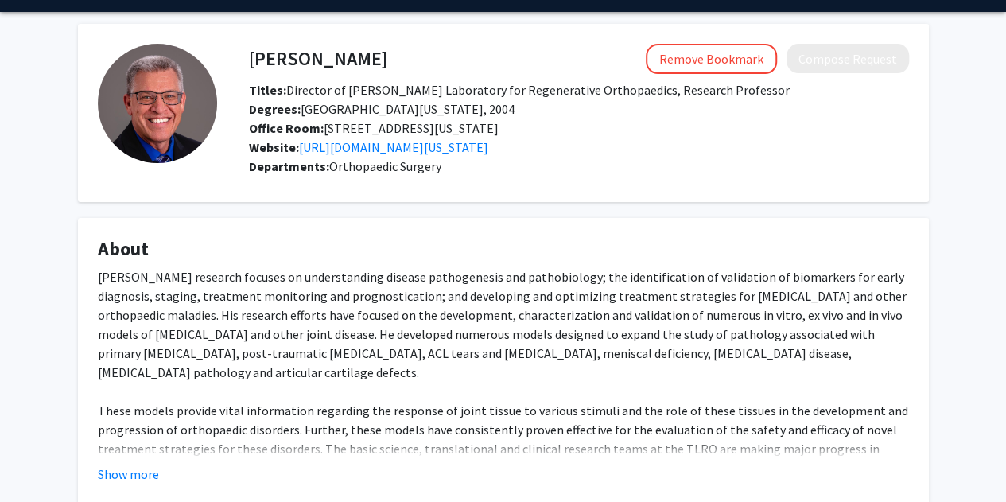
scroll to position [0, 0]
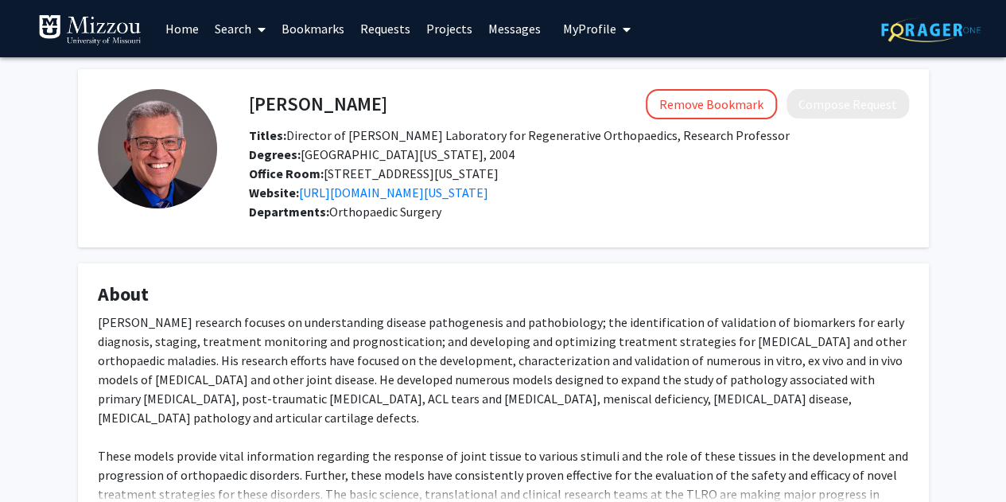
click at [188, 21] on link "Home" at bounding box center [181, 29] width 49 height 56
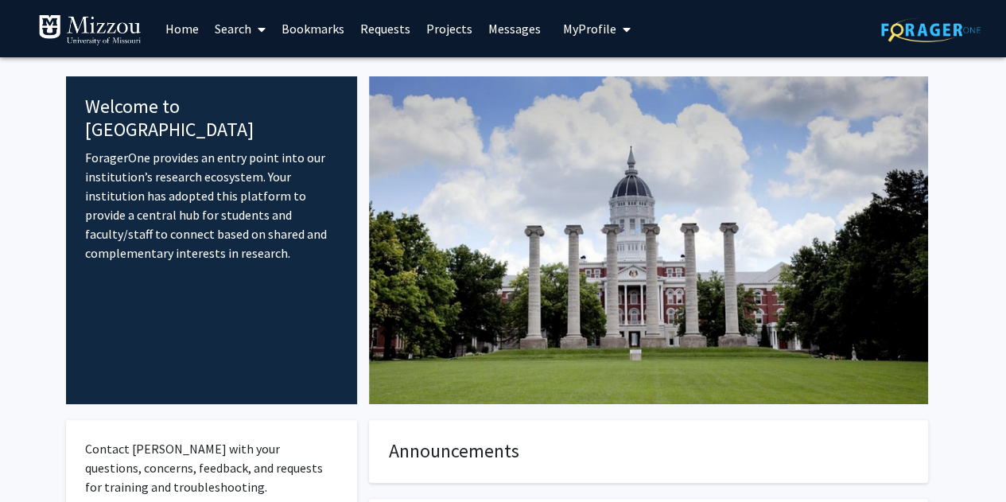
click at [602, 27] on span "My Profile" at bounding box center [589, 29] width 53 height 16
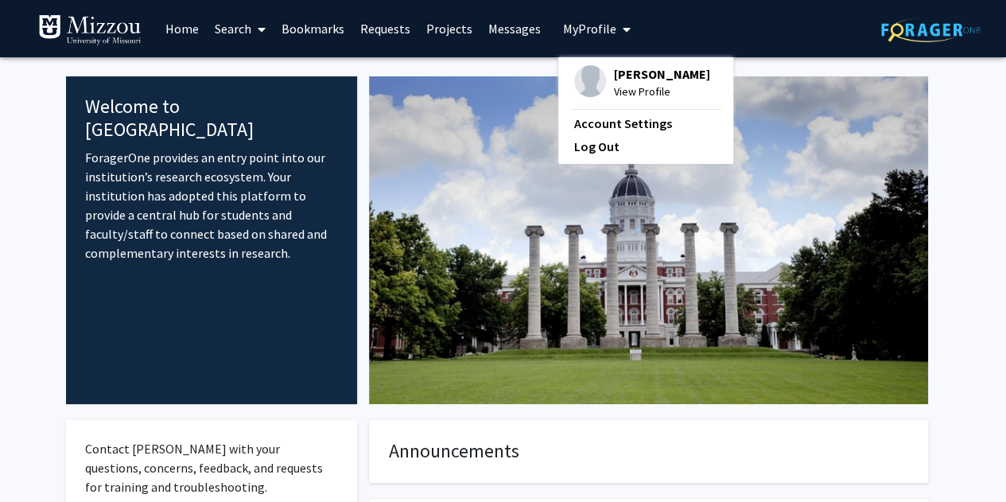
click at [614, 84] on span "View Profile" at bounding box center [662, 91] width 96 height 17
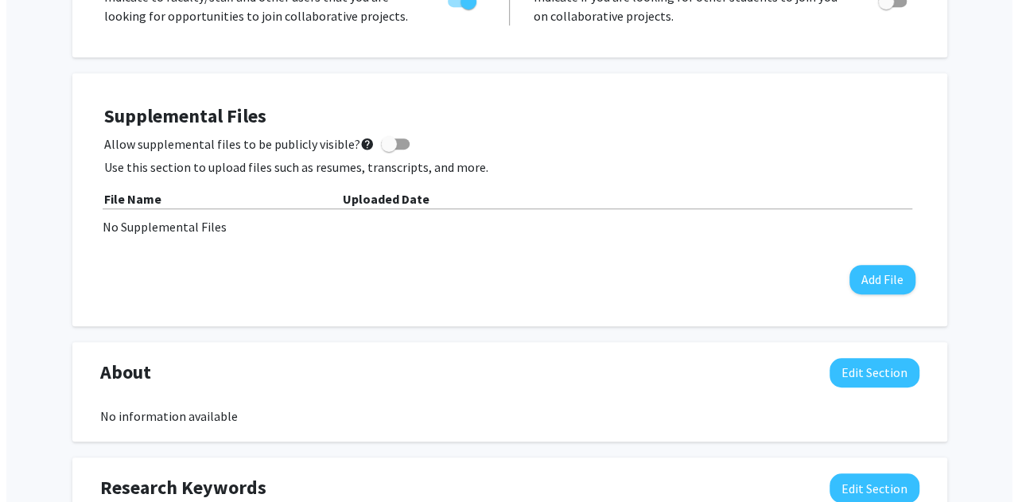
scroll to position [398, 0]
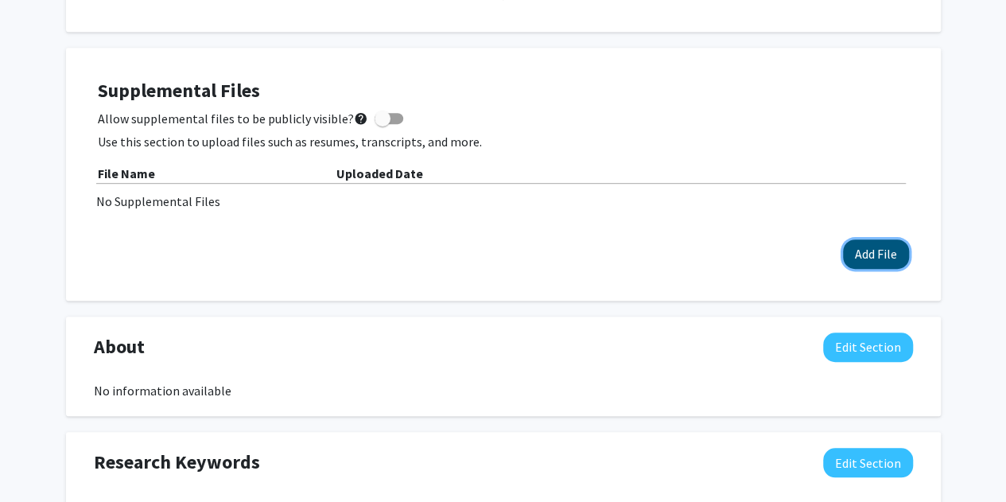
click at [859, 258] on button "Add File" at bounding box center [876, 253] width 66 height 29
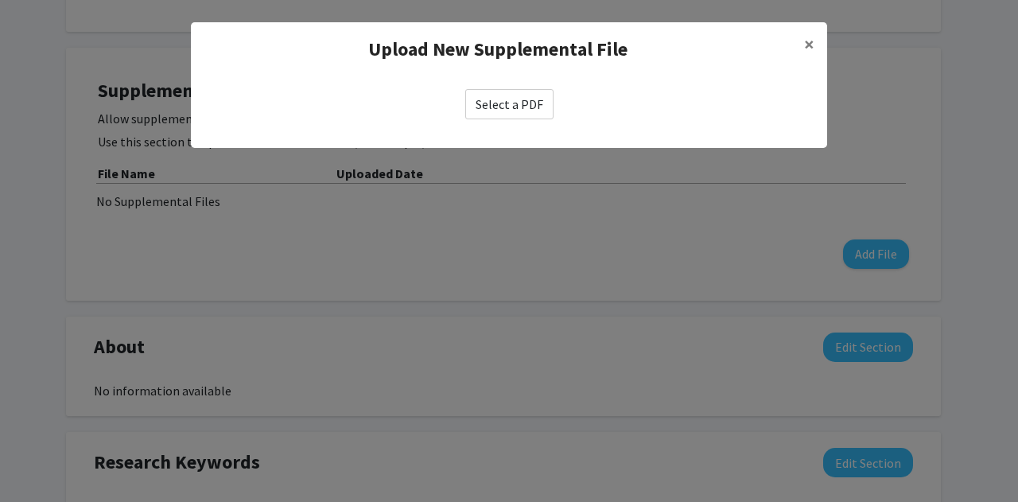
click at [514, 103] on label "Select a PDF" at bounding box center [509, 104] width 88 height 30
click at [0, 0] on input "Select a PDF" at bounding box center [0, 0] width 0 height 0
click at [804, 49] on span "×" at bounding box center [809, 44] width 10 height 25
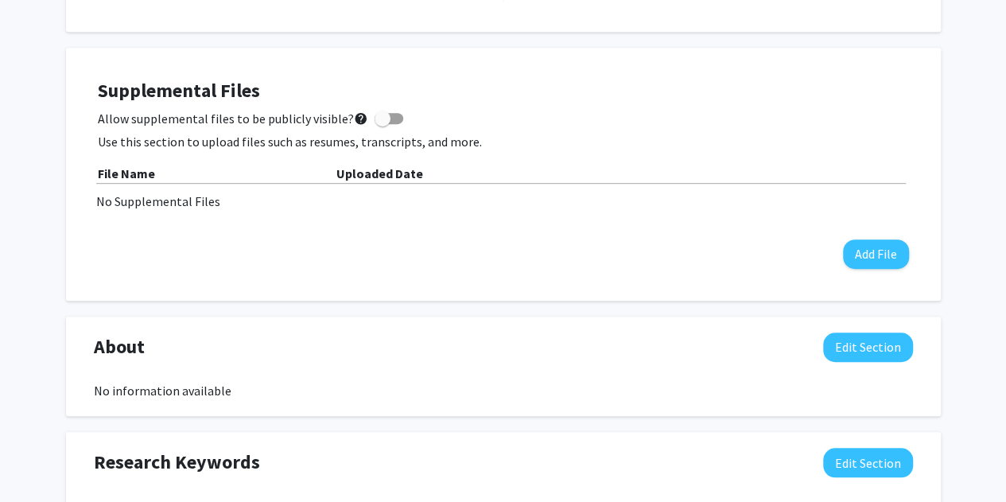
click at [856, 236] on div "Supplemental Files Allow supplemental files to be publicly visible? help Use th…" at bounding box center [503, 174] width 811 height 189
click at [860, 250] on button "Add File" at bounding box center [876, 253] width 66 height 29
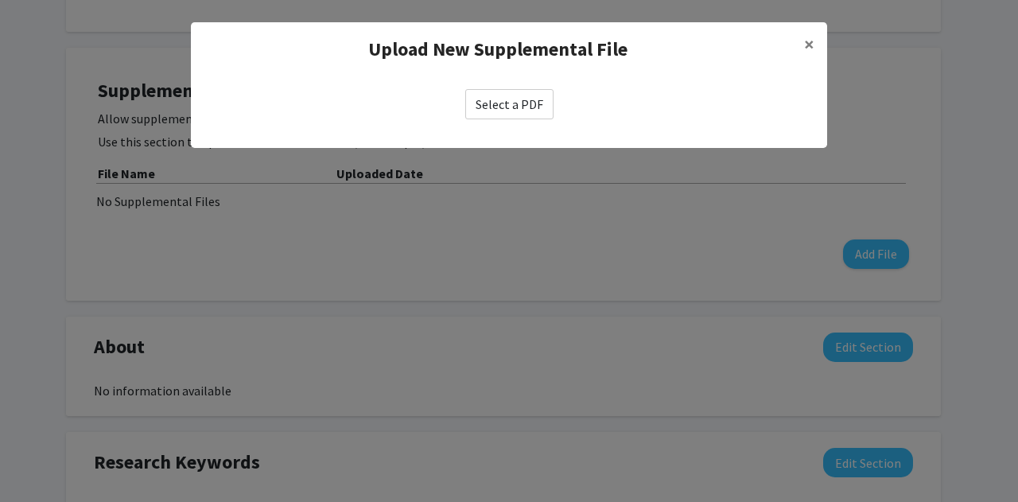
click at [521, 95] on label "Select a PDF" at bounding box center [509, 104] width 88 height 30
click at [0, 0] on input "Select a PDF" at bounding box center [0, 0] width 0 height 0
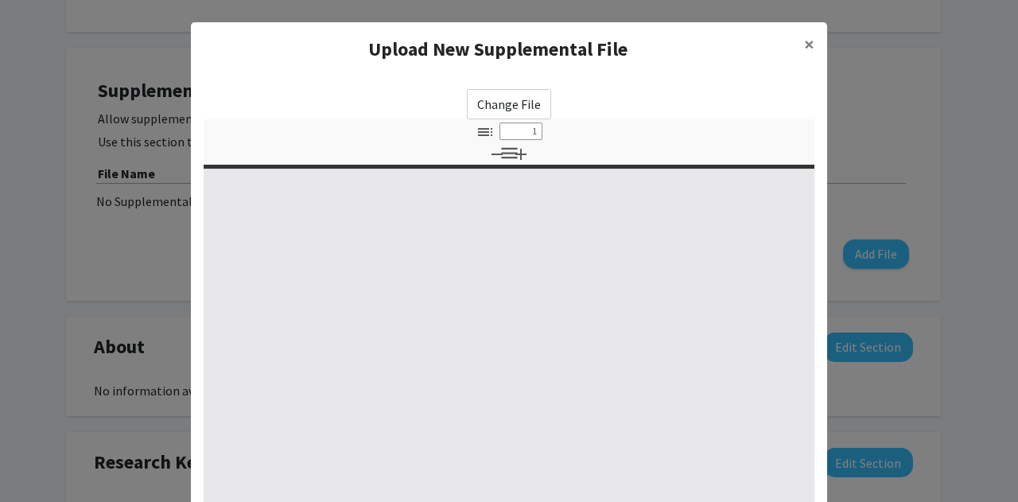
select select "custom"
type input "0"
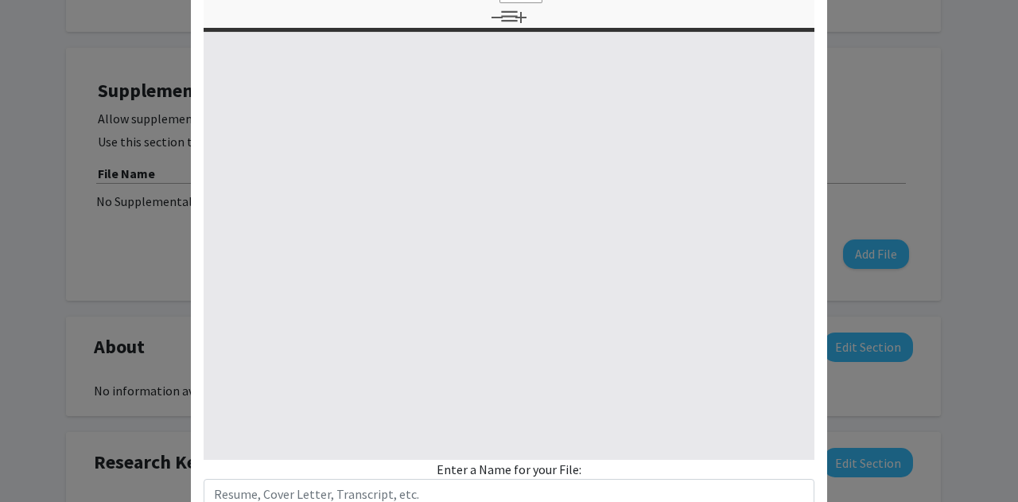
select select "custom"
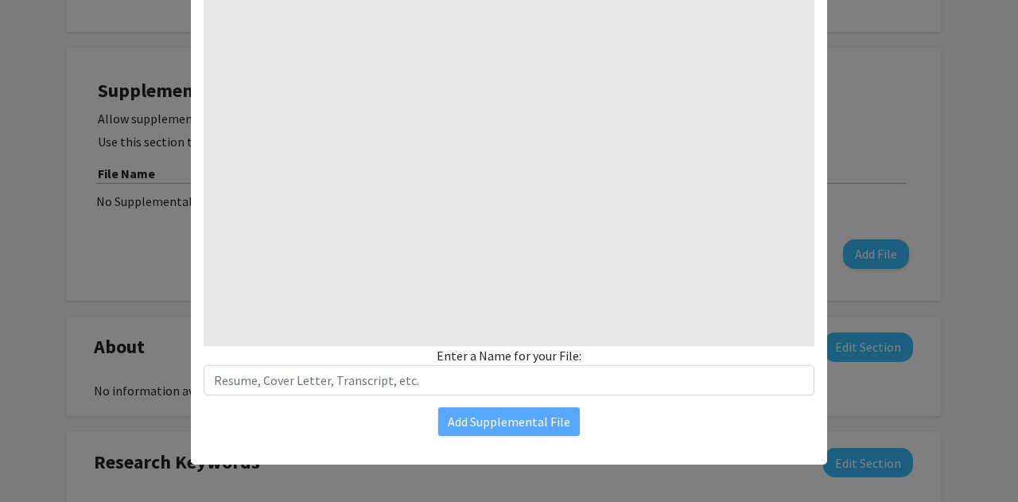
type input "1"
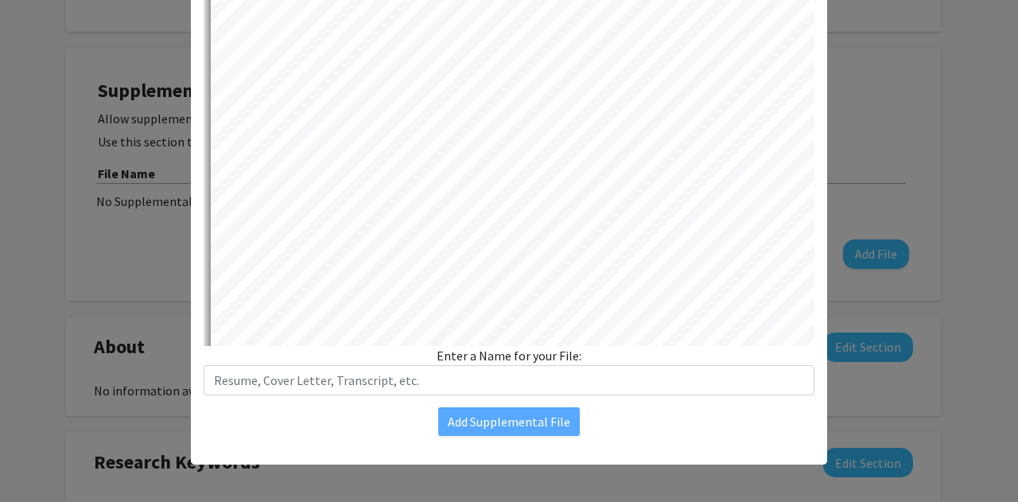
select select "auto"
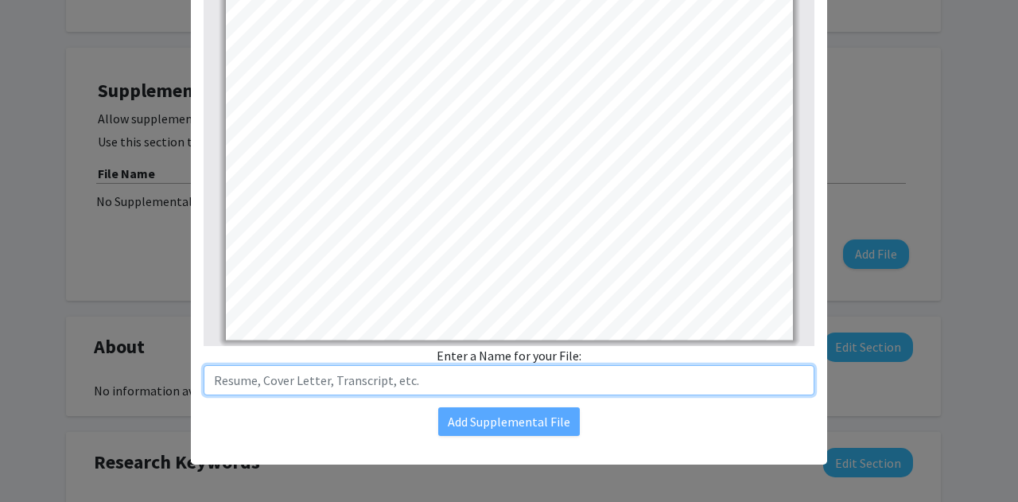
click at [499, 373] on input "text" at bounding box center [509, 380] width 611 height 30
type input "Resume"
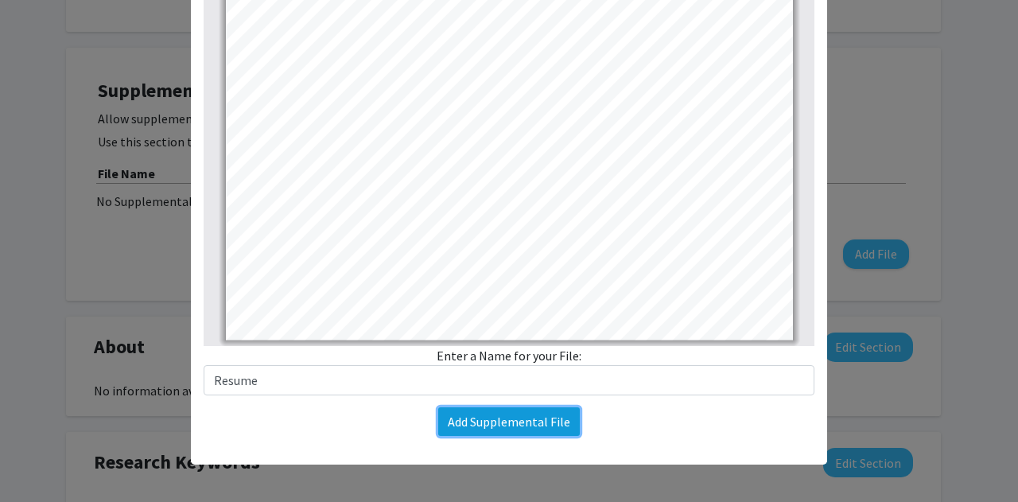
click at [472, 418] on button "Add Supplemental File" at bounding box center [509, 421] width 142 height 29
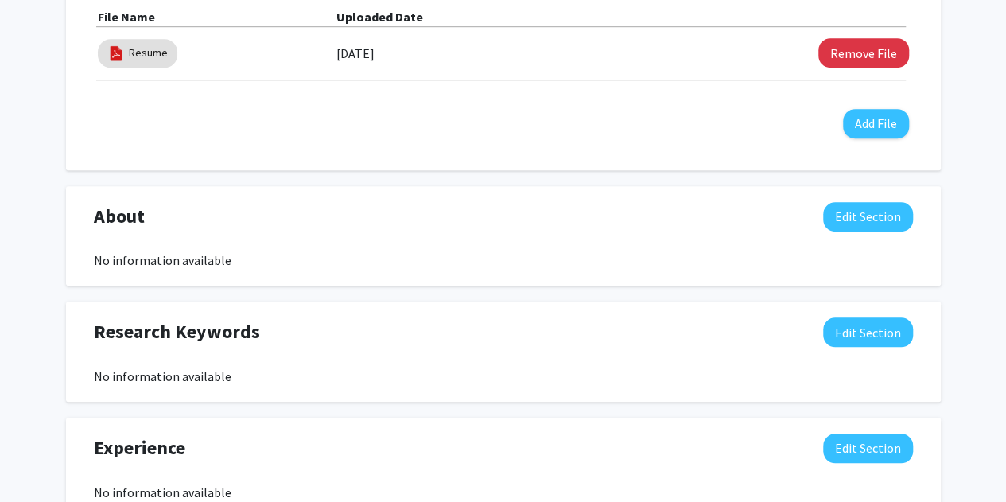
scroll to position [557, 0]
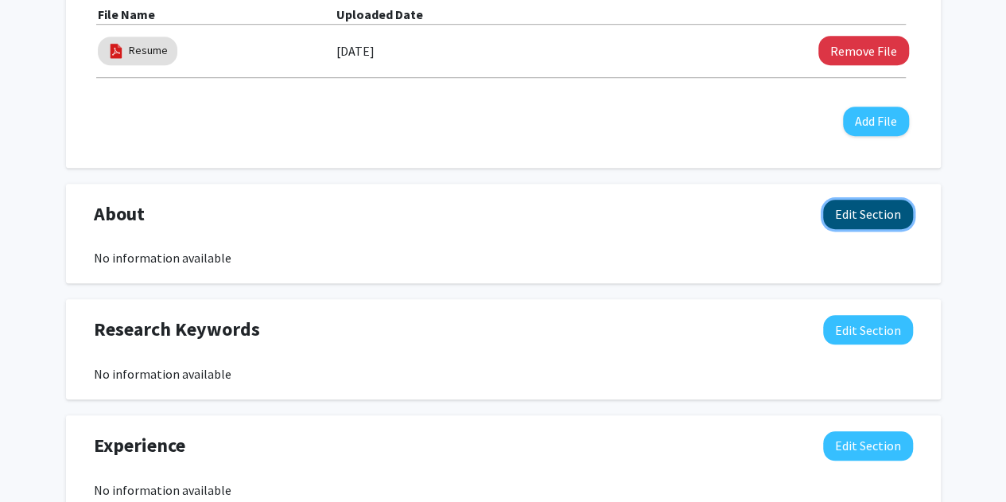
click at [833, 214] on button "Edit Section" at bounding box center [868, 214] width 90 height 29
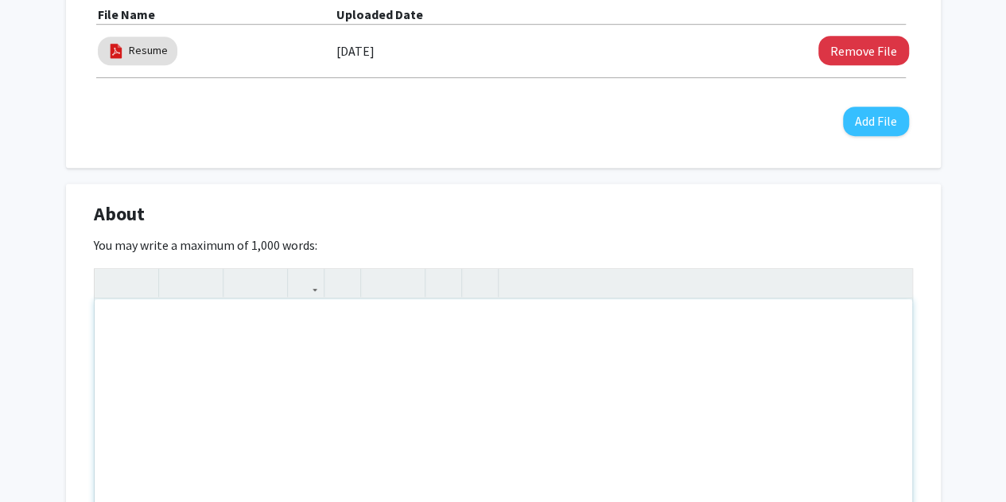
click at [447, 371] on div "Note to users with screen readers: Please deactivate our accessibility plugin f…" at bounding box center [503, 418] width 817 height 239
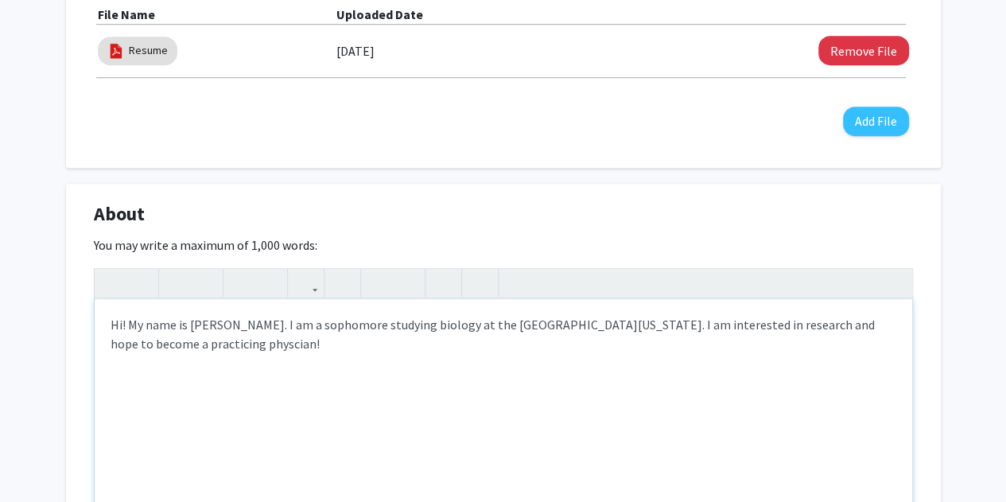
type textarea "Hi! My name is [PERSON_NAME]. I am a sophomore studying biology at the [GEOGRAP…"
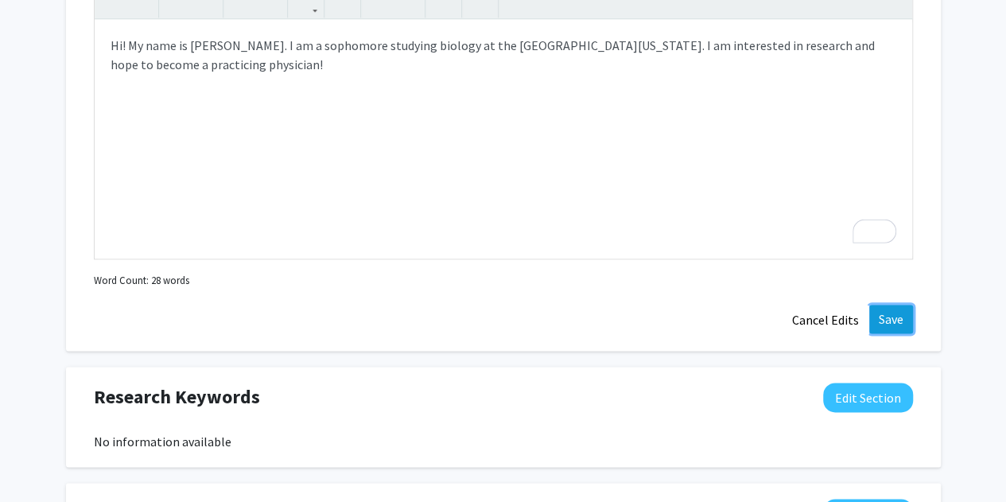
click at [876, 322] on button "Save" at bounding box center [891, 319] width 44 height 29
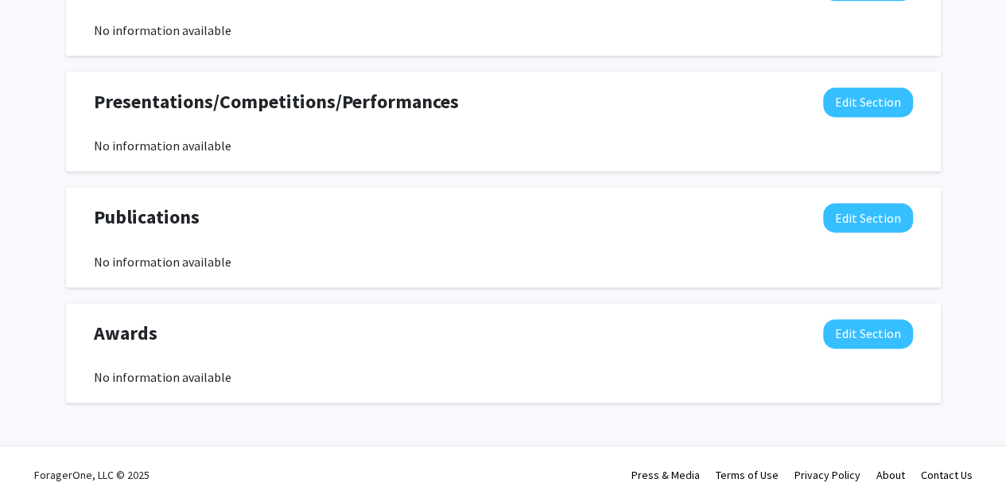
scroll to position [1008, 0]
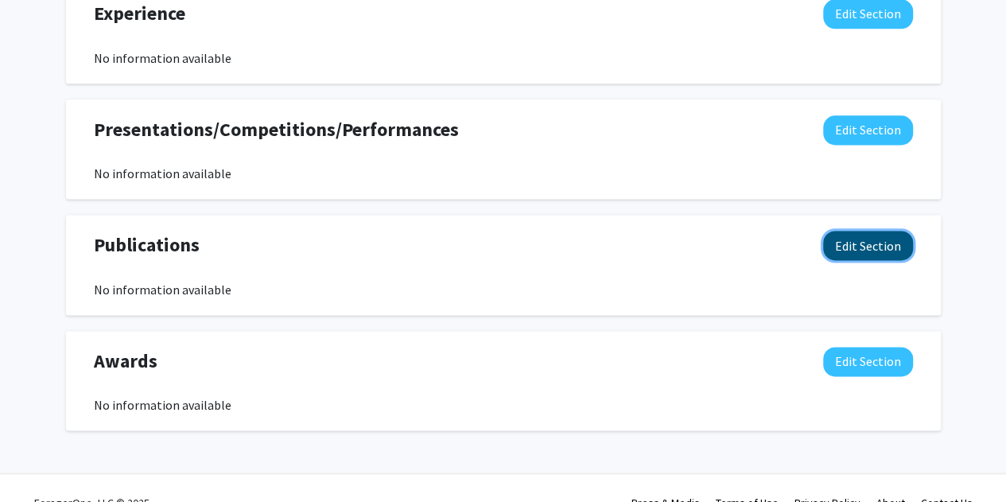
click at [877, 247] on button "Edit Section" at bounding box center [868, 245] width 90 height 29
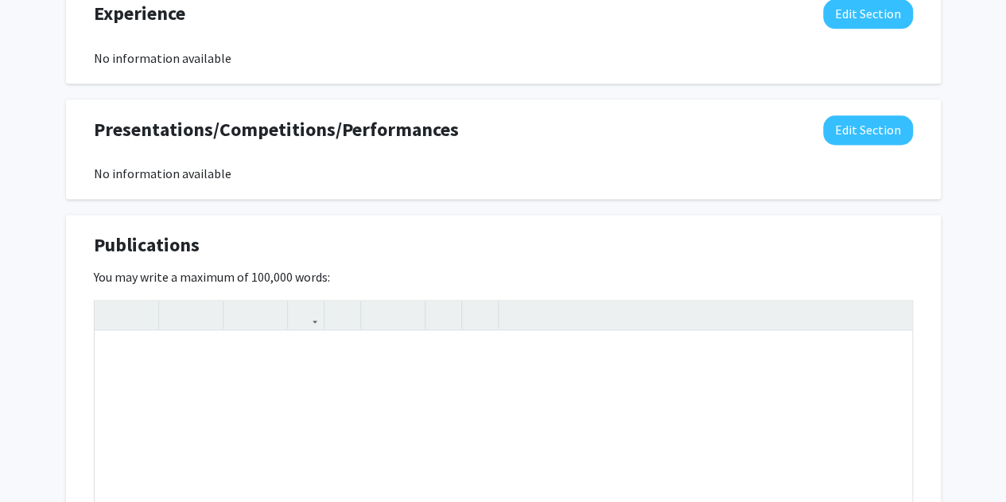
scroll to position [1122, 0]
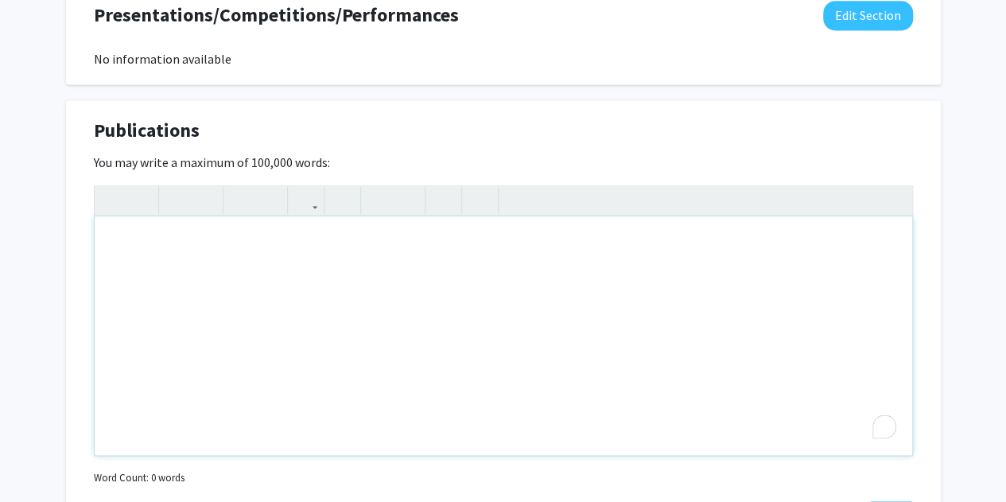
click at [519, 286] on div "To enrich screen reader interactions, please activate Accessibility in Grammarl…" at bounding box center [503, 335] width 817 height 239
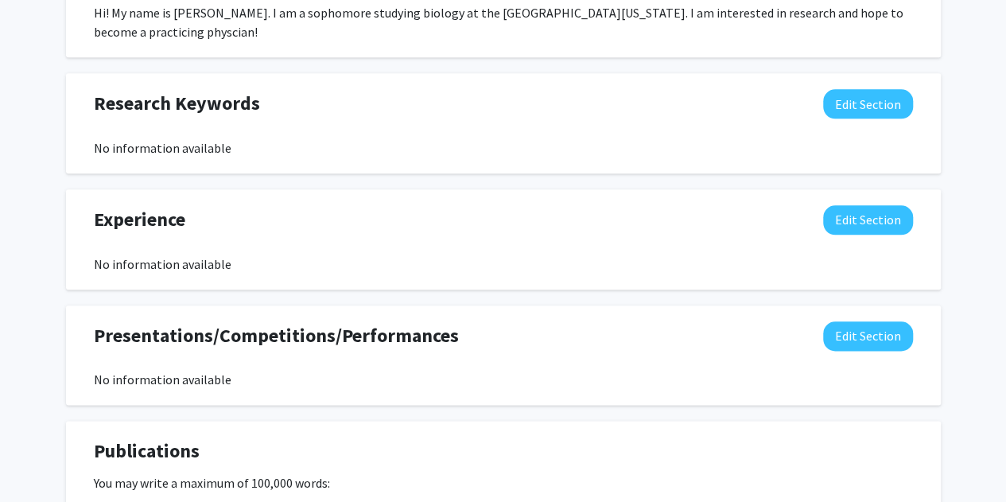
scroll to position [1155, 0]
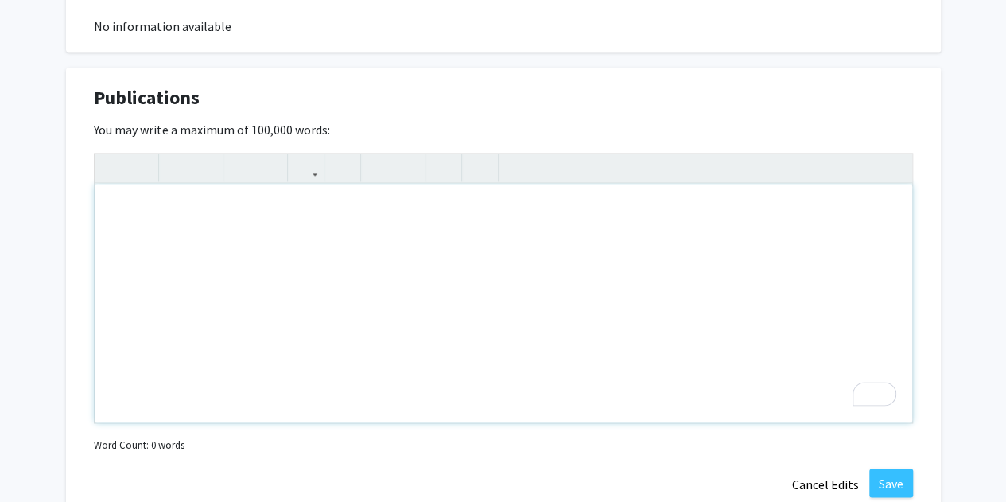
paste div "To enrich screen reader interactions, please activate Accessibility in Grammarl…"
type textarea "<p>[URL][DOMAIN_NAME][MEDICAL_DATA][MEDICAL_DATA]</p>"
click at [113, 208] on p "[URL][DOMAIN_NAME][MEDICAL_DATA][MEDICAL_DATA]" at bounding box center [504, 228] width 786 height 57
click at [113, 208] on p "[URL][DOMAIN_NAME][MEDICAL_DATA][MEDICAL_DATA]" at bounding box center [504, 247] width 786 height 95
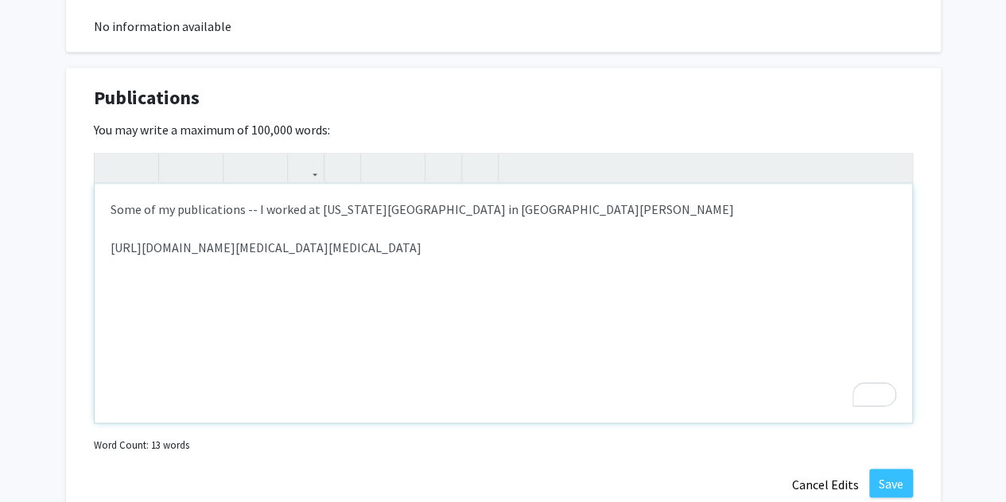
click at [512, 208] on p "Some of my publications -- I worked at [US_STATE][GEOGRAPHIC_DATA] in [GEOGRAPH…" at bounding box center [504, 247] width 786 height 95
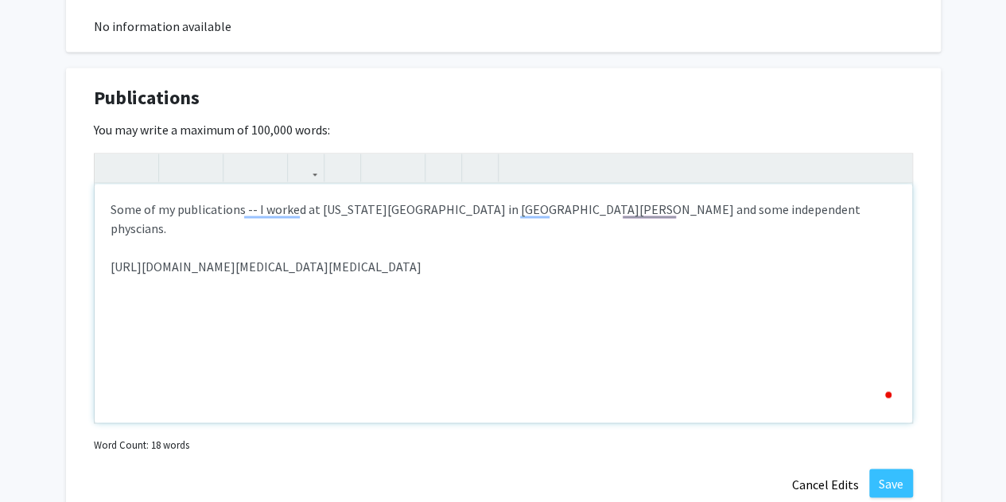
click at [476, 271] on p "Some of my publications -- I worked at [US_STATE][GEOGRAPHIC_DATA] in [GEOGRAPH…" at bounding box center [504, 257] width 786 height 115
click at [216, 268] on p "Some of my publications -- I worked at [US_STATE][GEOGRAPHIC_DATA] in [GEOGRAPH…" at bounding box center [504, 276] width 786 height 153
click at [311, 278] on p "Some of my publications -- I worked at [US_STATE][GEOGRAPHIC_DATA] in [GEOGRAPH…" at bounding box center [504, 295] width 786 height 191
click at [308, 265] on p "Some of my publications -- I worked at [US_STATE][GEOGRAPHIC_DATA] in [GEOGRAPH…" at bounding box center [504, 295] width 786 height 191
click at [337, 266] on p "Some of my publications -- I worked at [US_STATE][GEOGRAPHIC_DATA] in [GEOGRAPH…" at bounding box center [504, 295] width 786 height 191
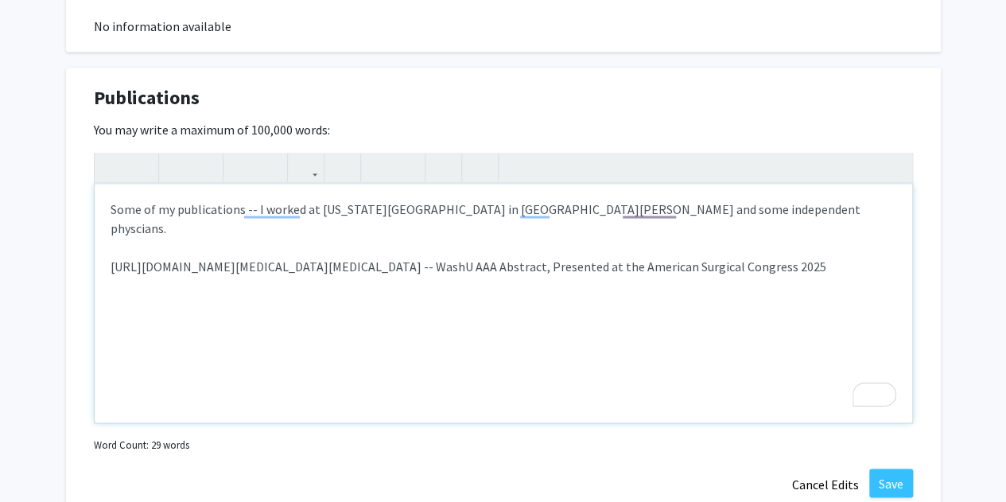
click at [584, 268] on p "Some of my publications -- I worked at [US_STATE][GEOGRAPHIC_DATA] in [GEOGRAPH…" at bounding box center [504, 295] width 786 height 191
type textarea "<p>Some of my publications -- I worked at [US_STATE][GEOGRAPHIC_DATA] in [GEOGR…"
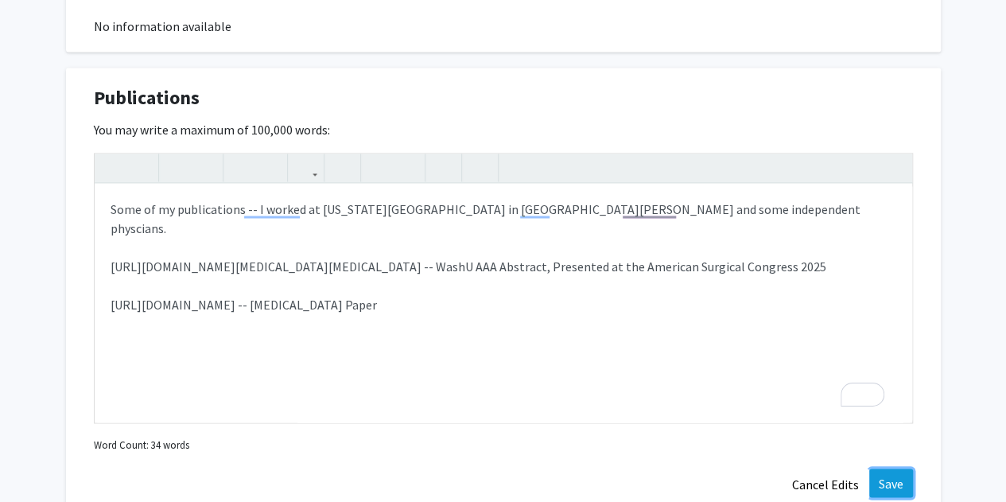
click at [878, 487] on button "Save" at bounding box center [891, 482] width 44 height 29
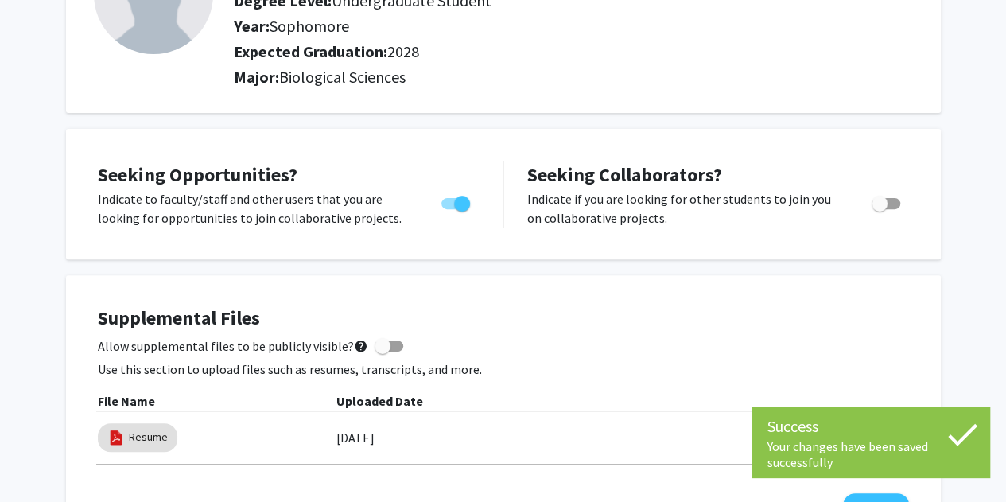
scroll to position [0, 0]
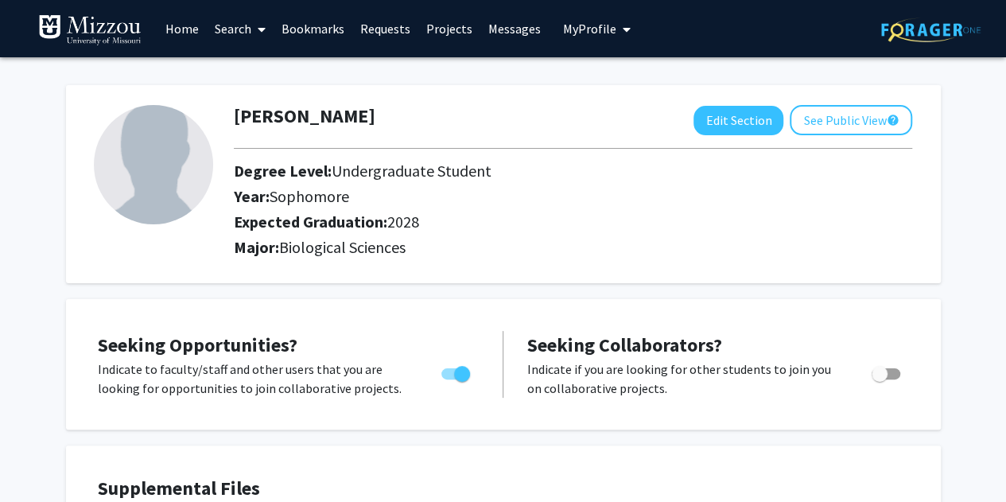
click at [253, 29] on span at bounding box center [258, 30] width 14 height 56
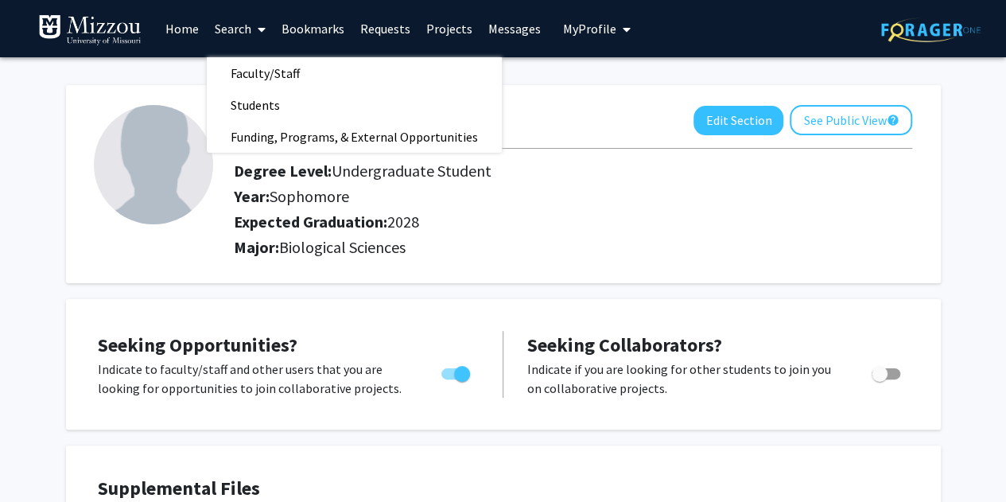
click at [197, 25] on link "Home" at bounding box center [181, 29] width 49 height 56
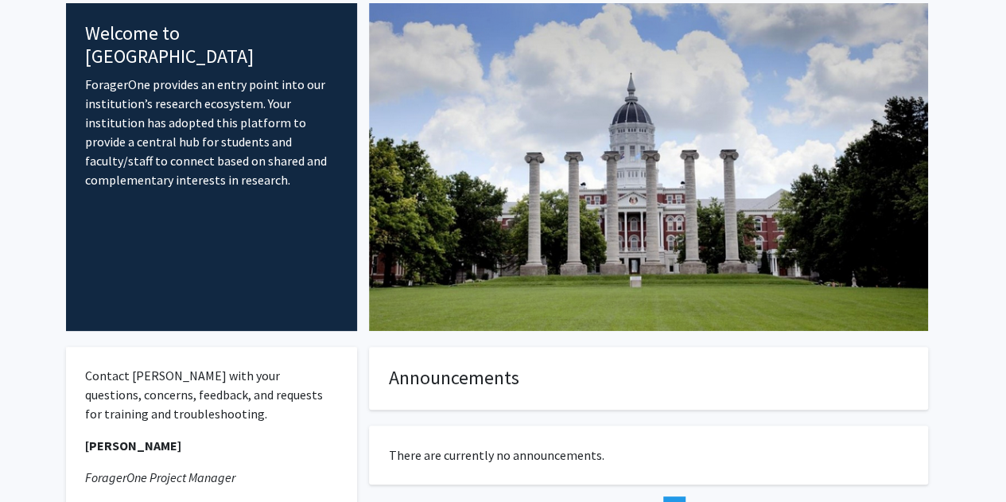
scroll to position [289, 0]
